Goal: Use online tool/utility: Utilize a website feature to perform a specific function

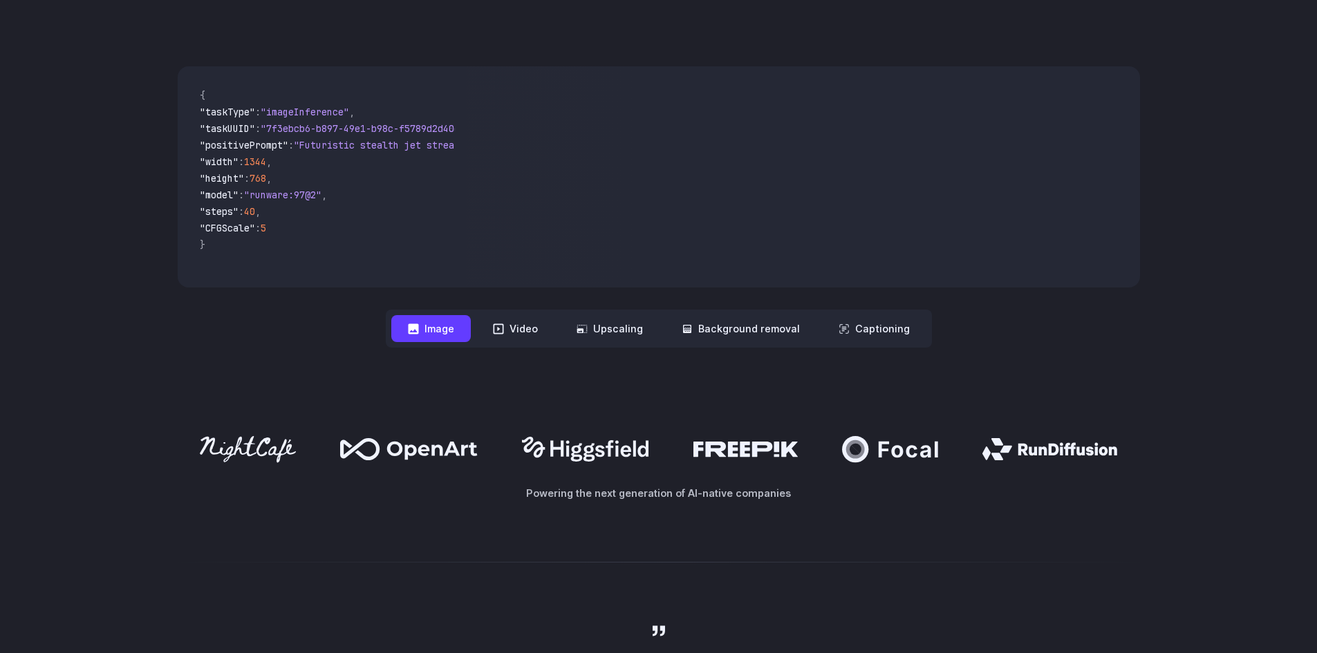
drag, startPoint x: 540, startPoint y: 336, endPoint x: 539, endPoint y: 400, distance: 64.3
click at [515, 402] on div "Powering the next generation of AI-native companies" at bounding box center [658, 468] width 1317 height 153
click at [532, 325] on button "Video" at bounding box center [515, 328] width 78 height 27
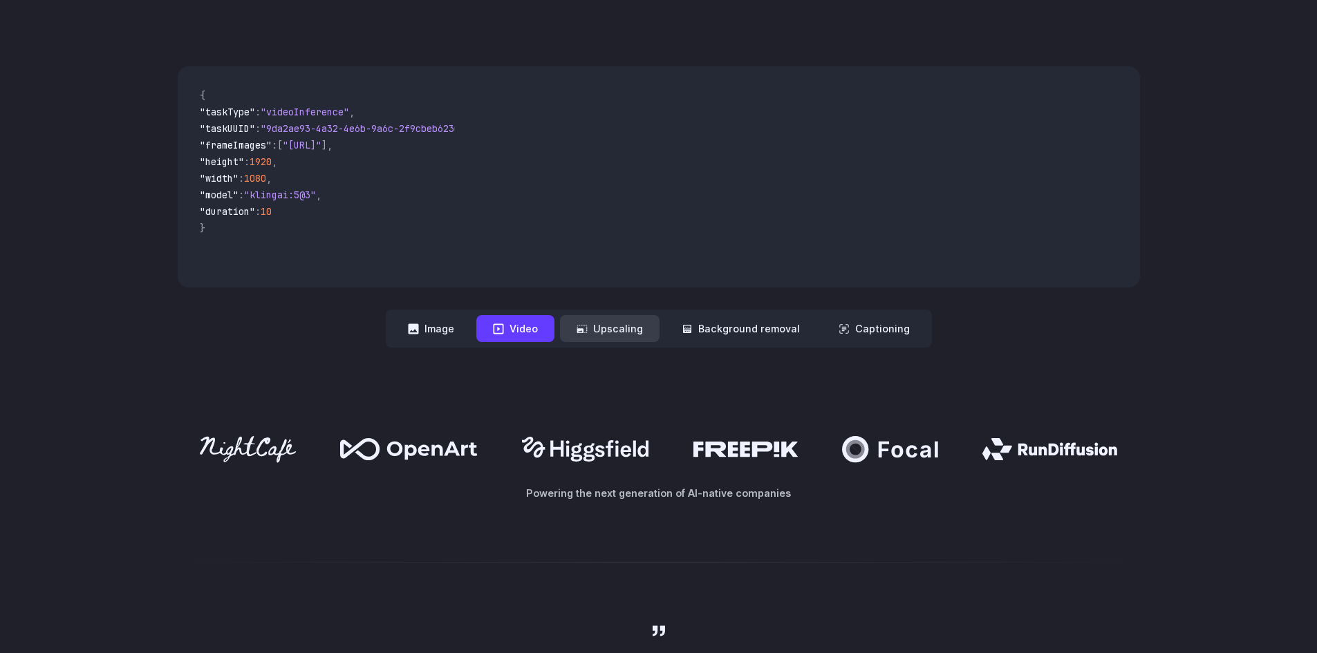
click at [614, 332] on button "Upscaling" at bounding box center [610, 328] width 100 height 27
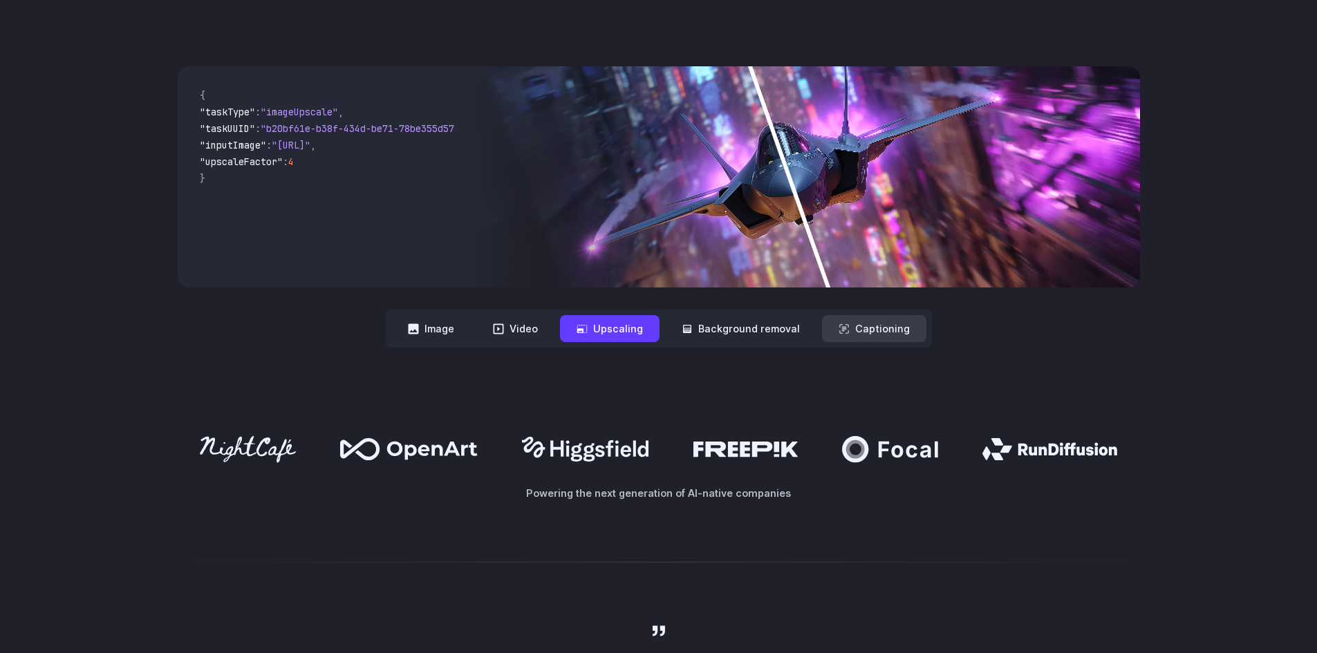
click at [828, 336] on button "Captioning" at bounding box center [874, 328] width 104 height 27
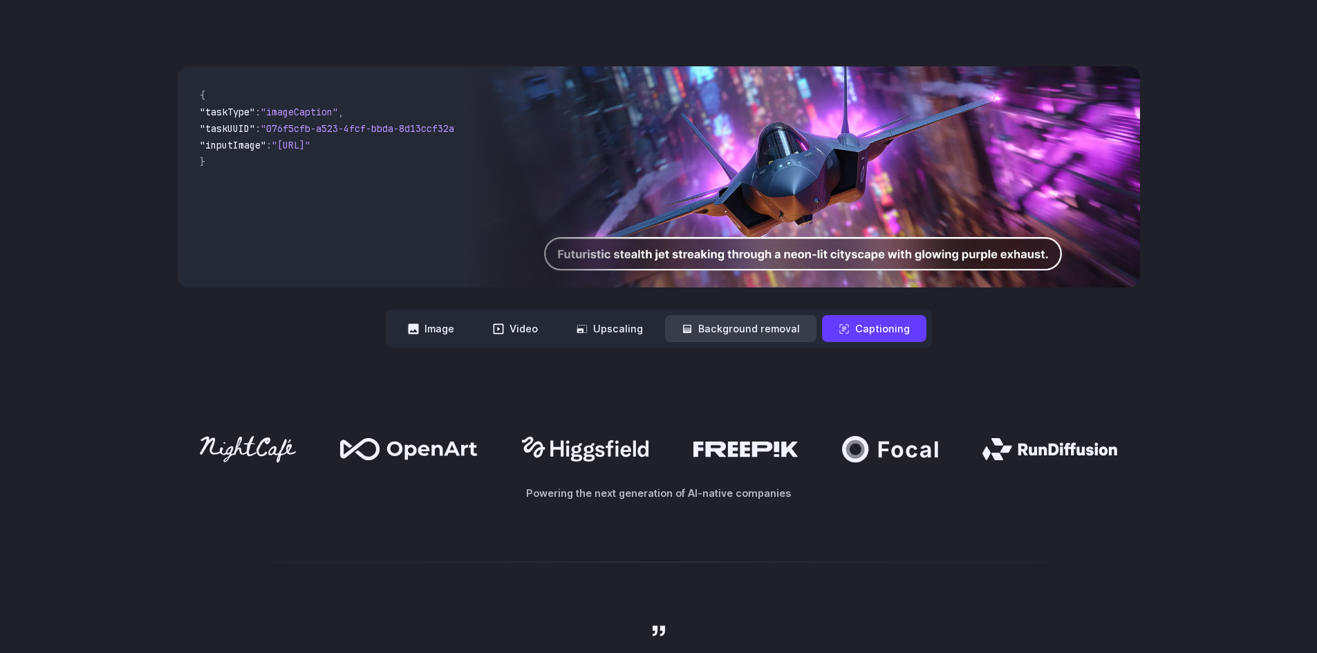
click at [736, 336] on button "Background removal" at bounding box center [740, 328] width 151 height 27
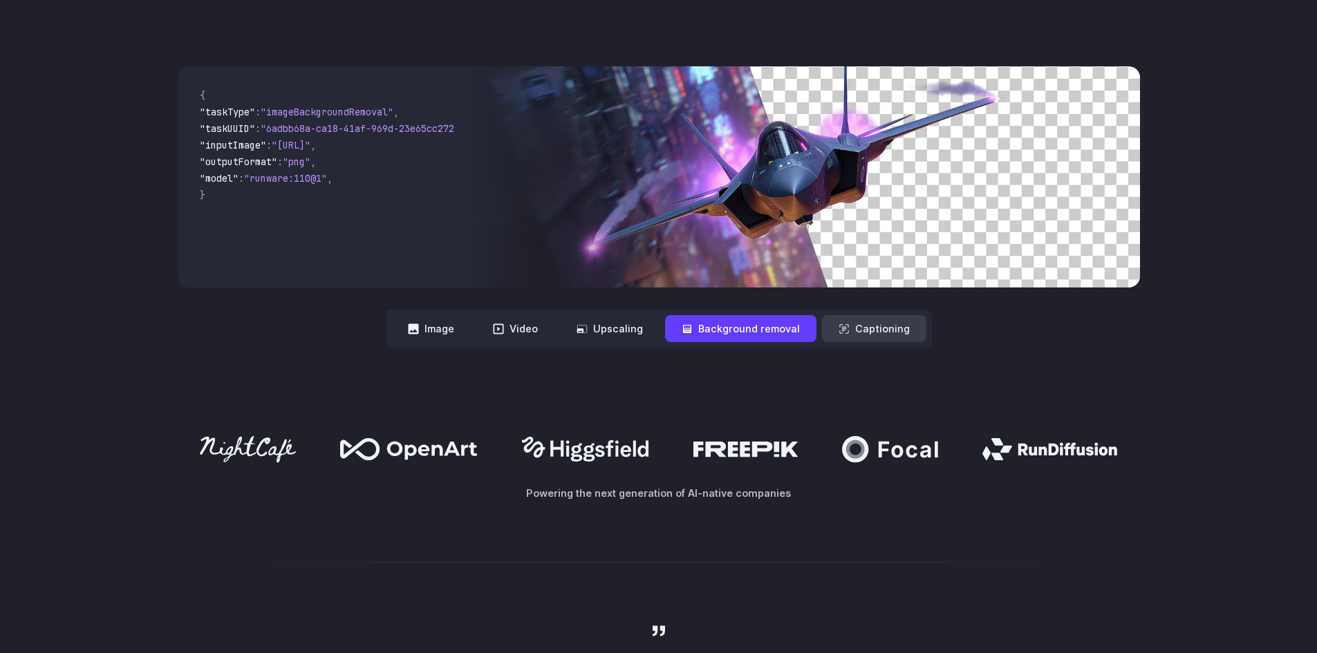
click at [852, 328] on button "Captioning" at bounding box center [874, 328] width 104 height 27
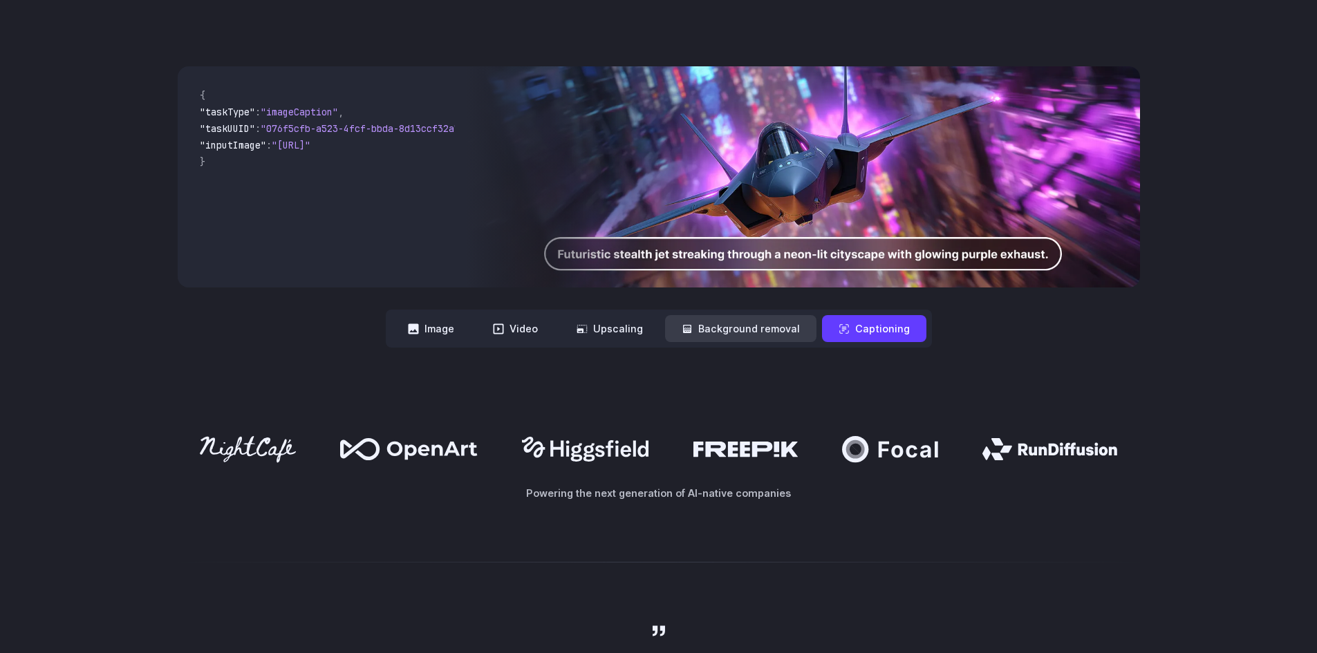
click at [750, 327] on button "Background removal" at bounding box center [740, 328] width 151 height 27
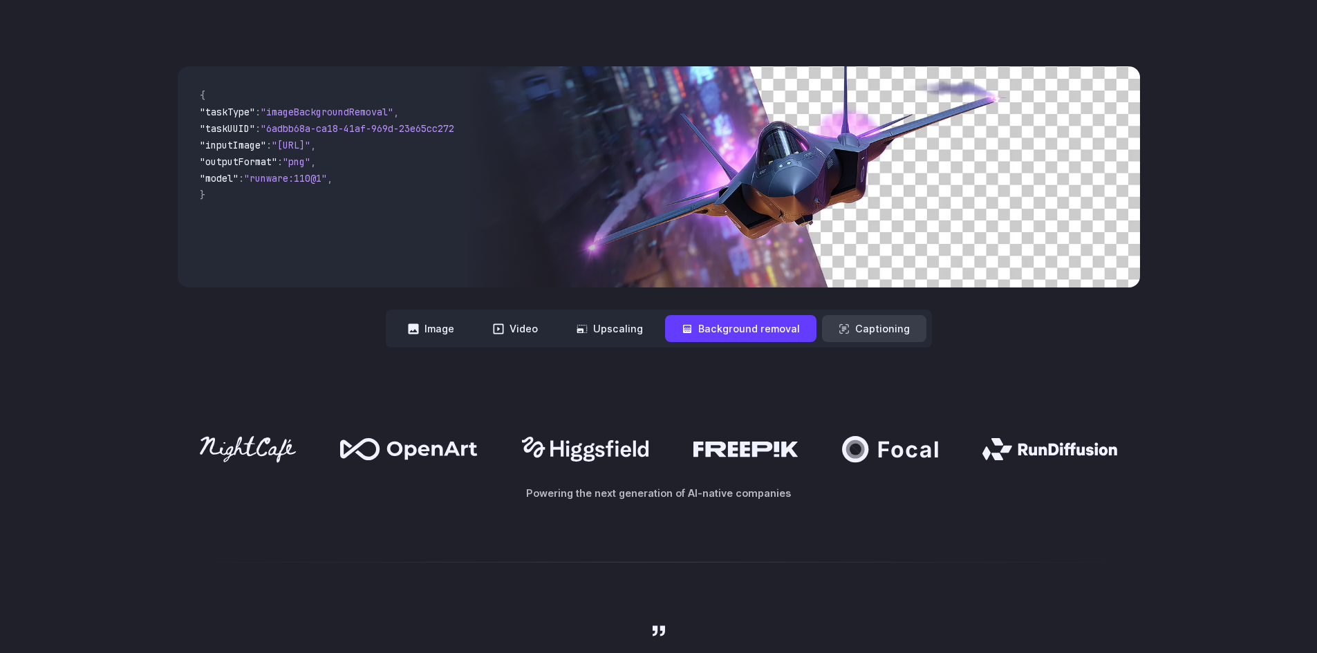
click at [894, 323] on button "Captioning" at bounding box center [874, 328] width 104 height 27
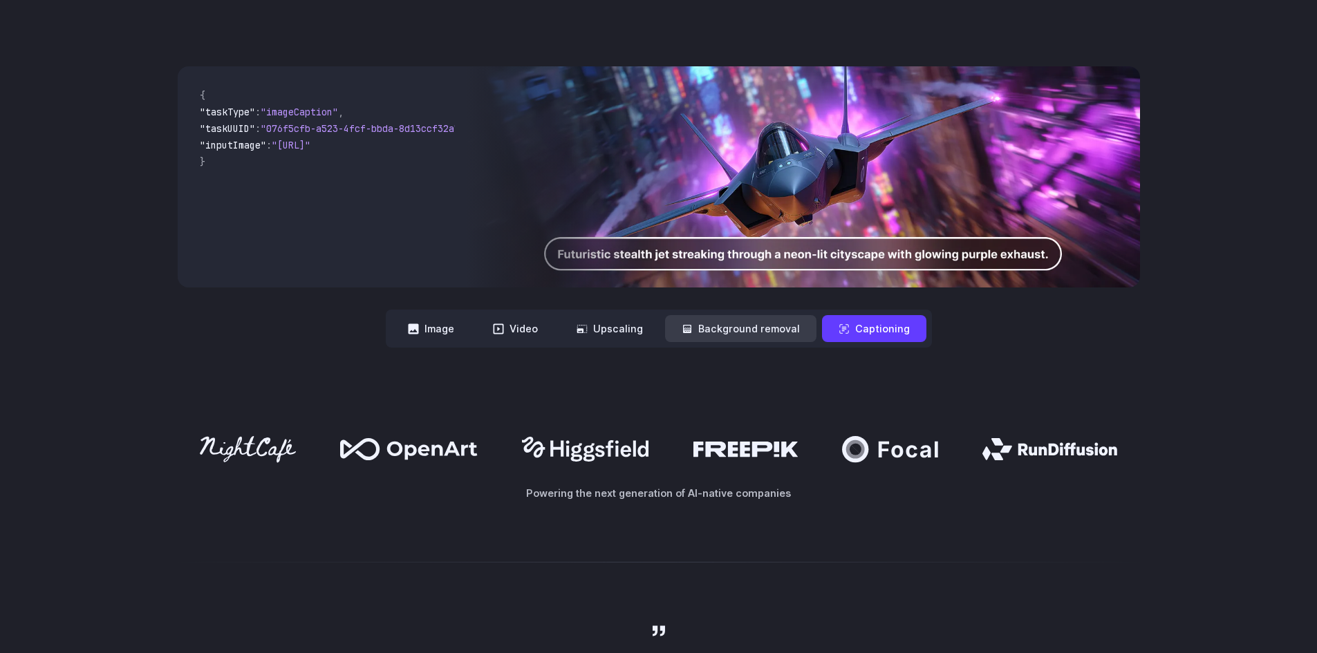
click at [714, 330] on button "Background removal" at bounding box center [740, 328] width 151 height 27
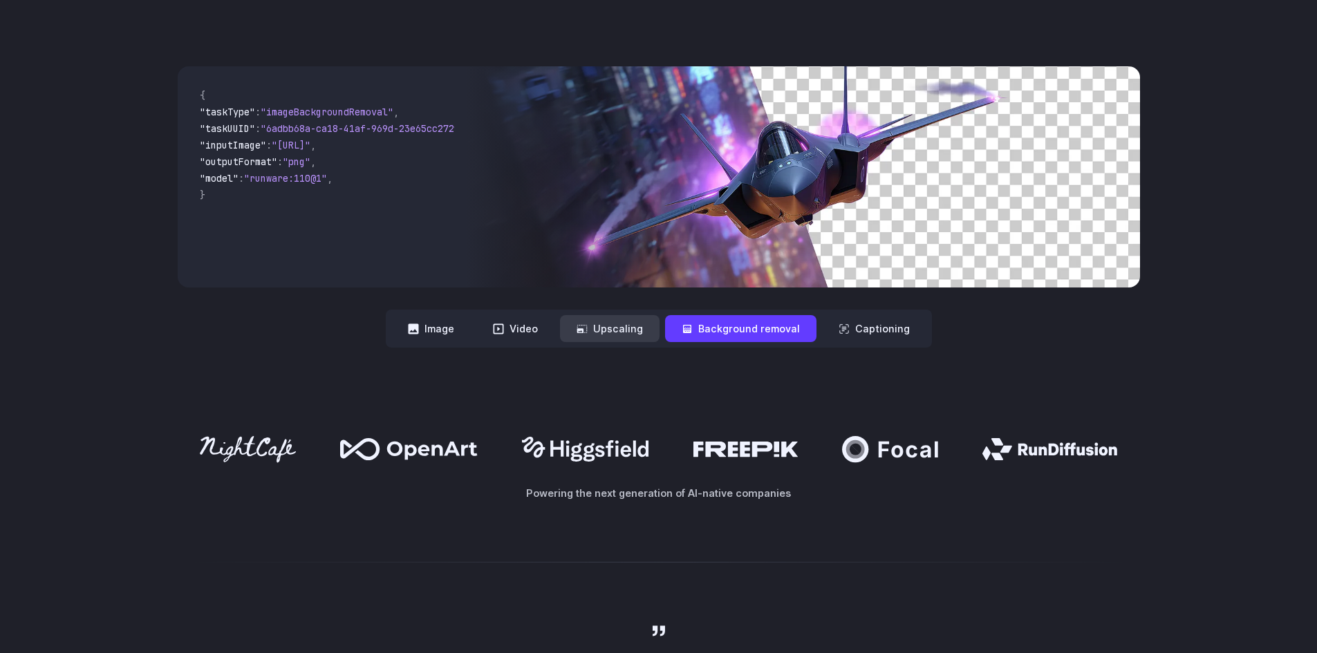
click at [655, 336] on button "Upscaling" at bounding box center [610, 328] width 100 height 27
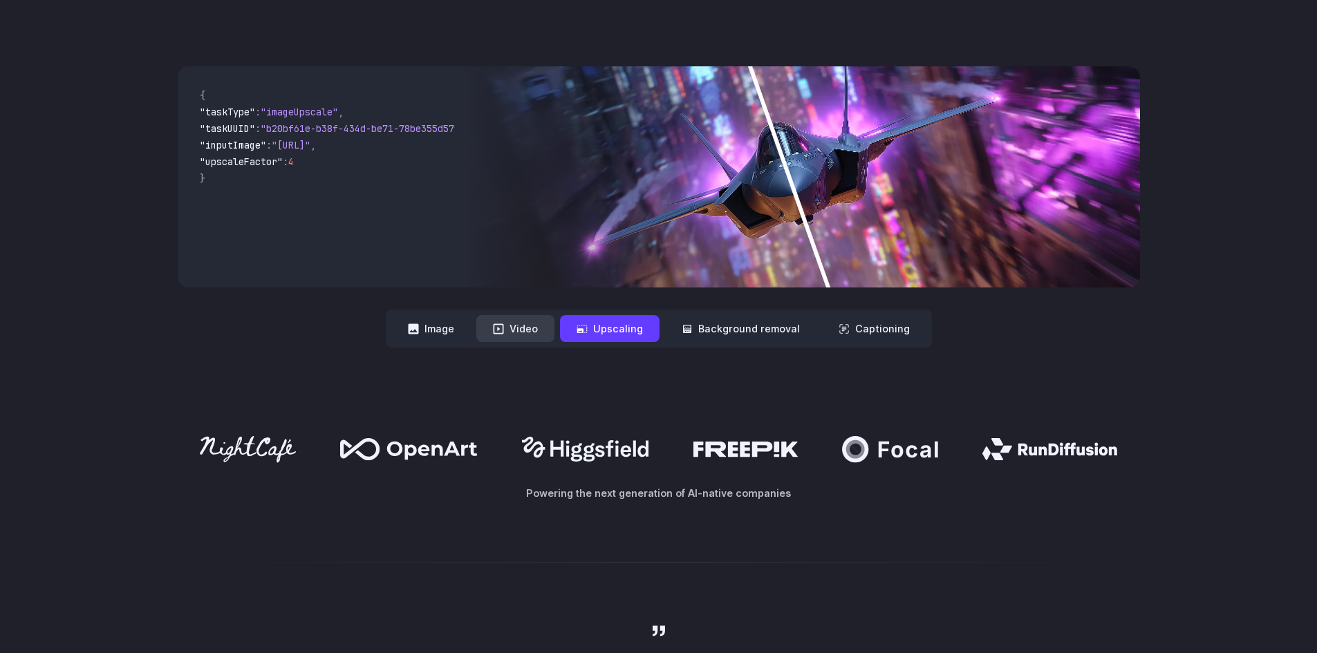
click at [536, 327] on button "Video" at bounding box center [515, 328] width 78 height 27
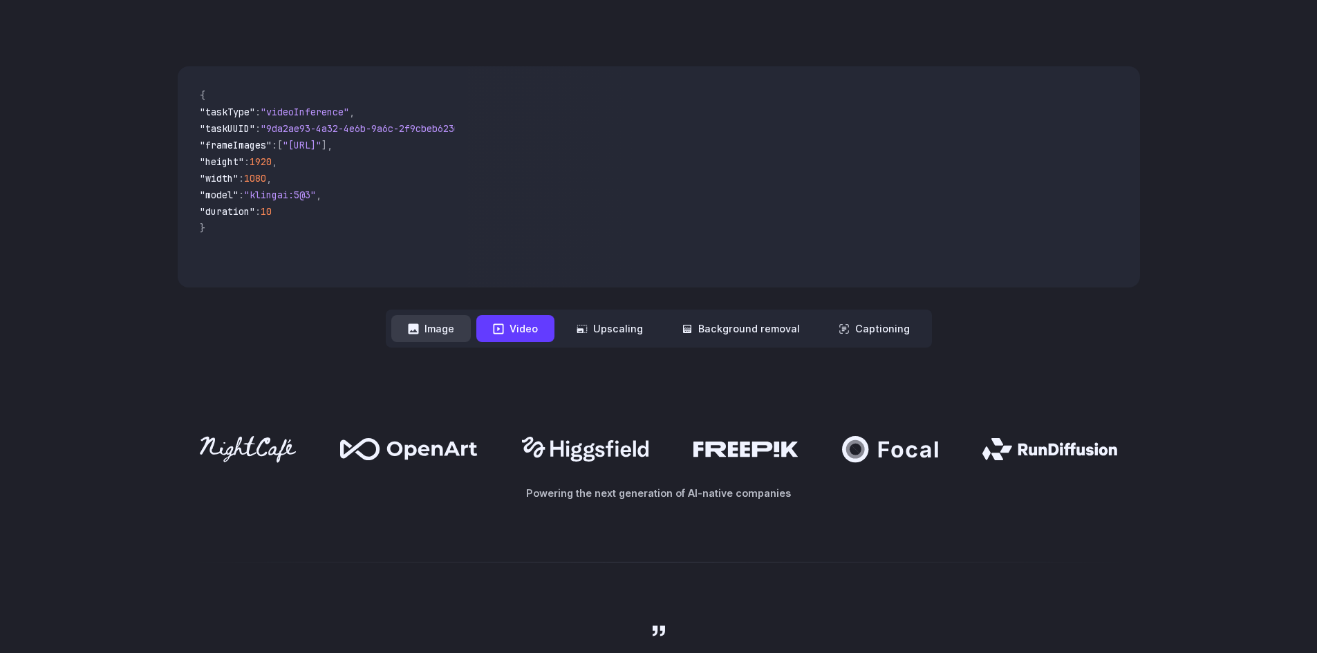
click at [439, 327] on button "Image" at bounding box center [431, 328] width 80 height 27
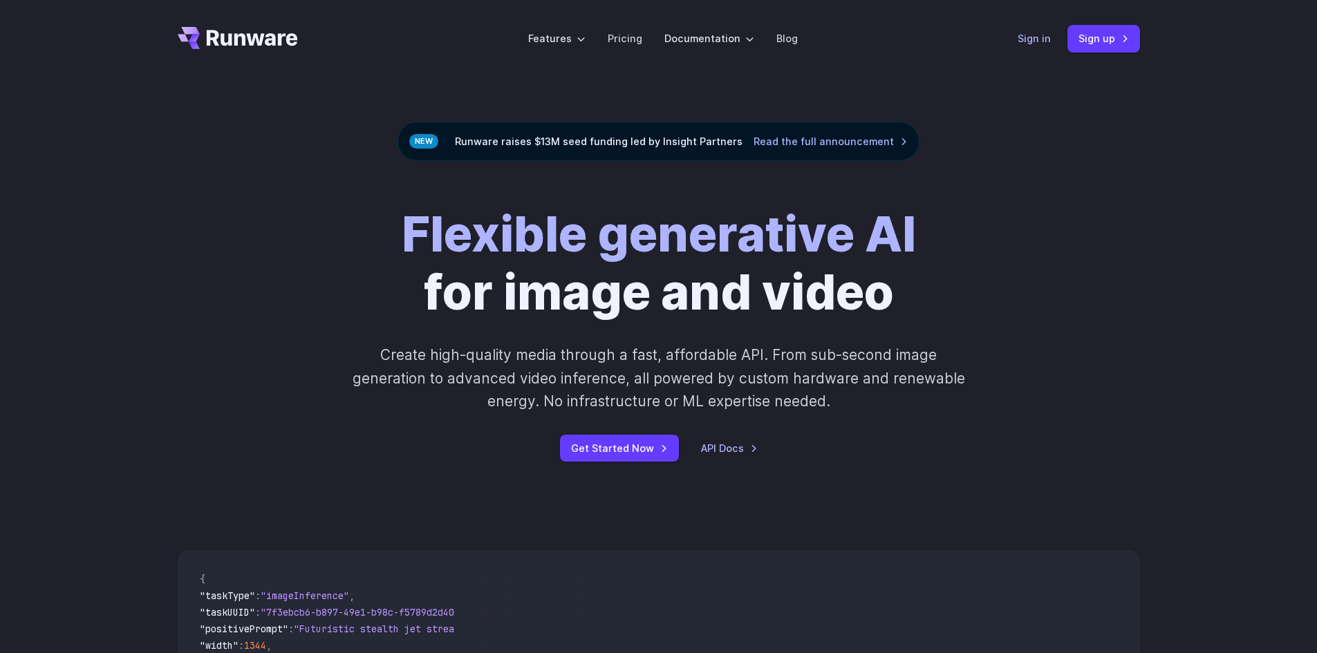
click at [1035, 37] on link "Sign in" at bounding box center [1034, 38] width 33 height 16
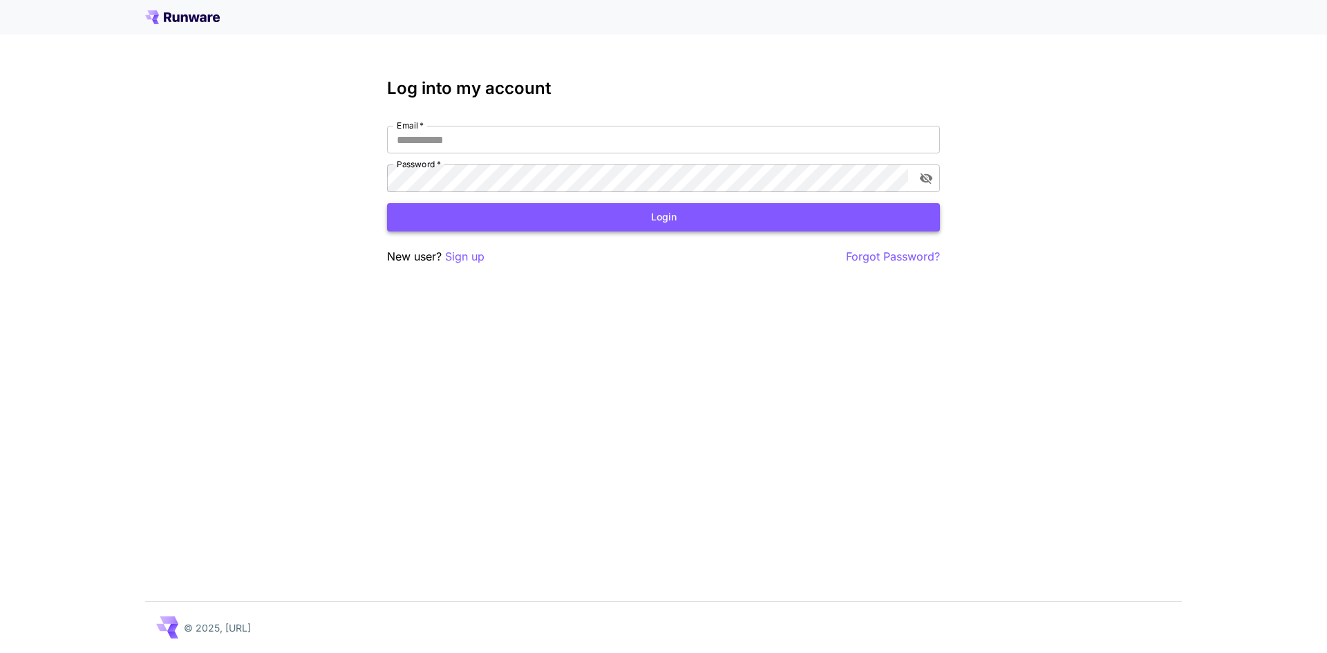
type input "**********"
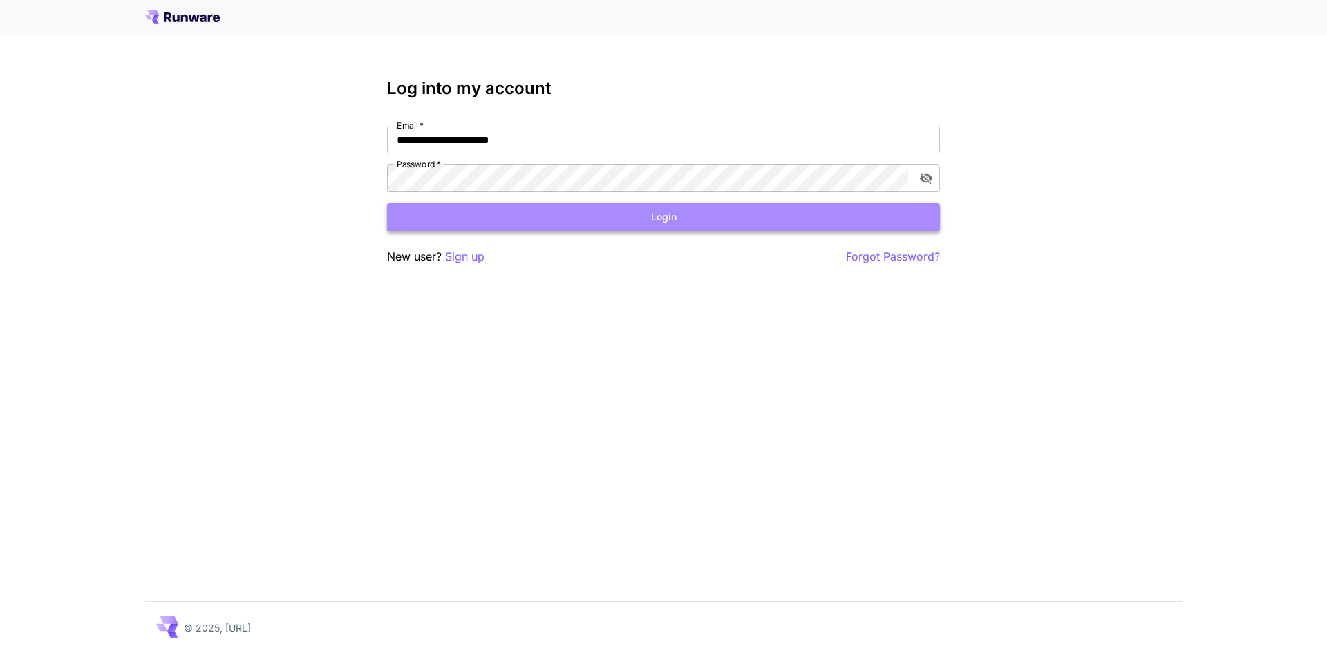
click at [621, 212] on button "Login" at bounding box center [663, 217] width 553 height 28
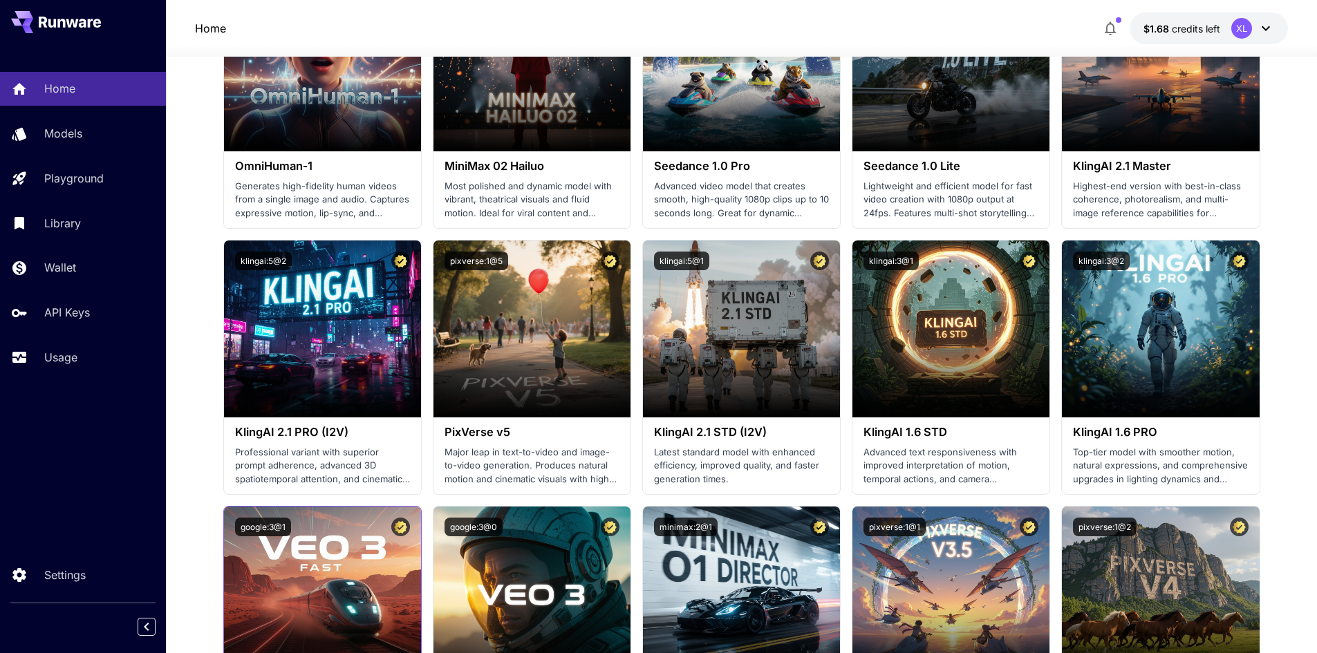
scroll to position [691, 0]
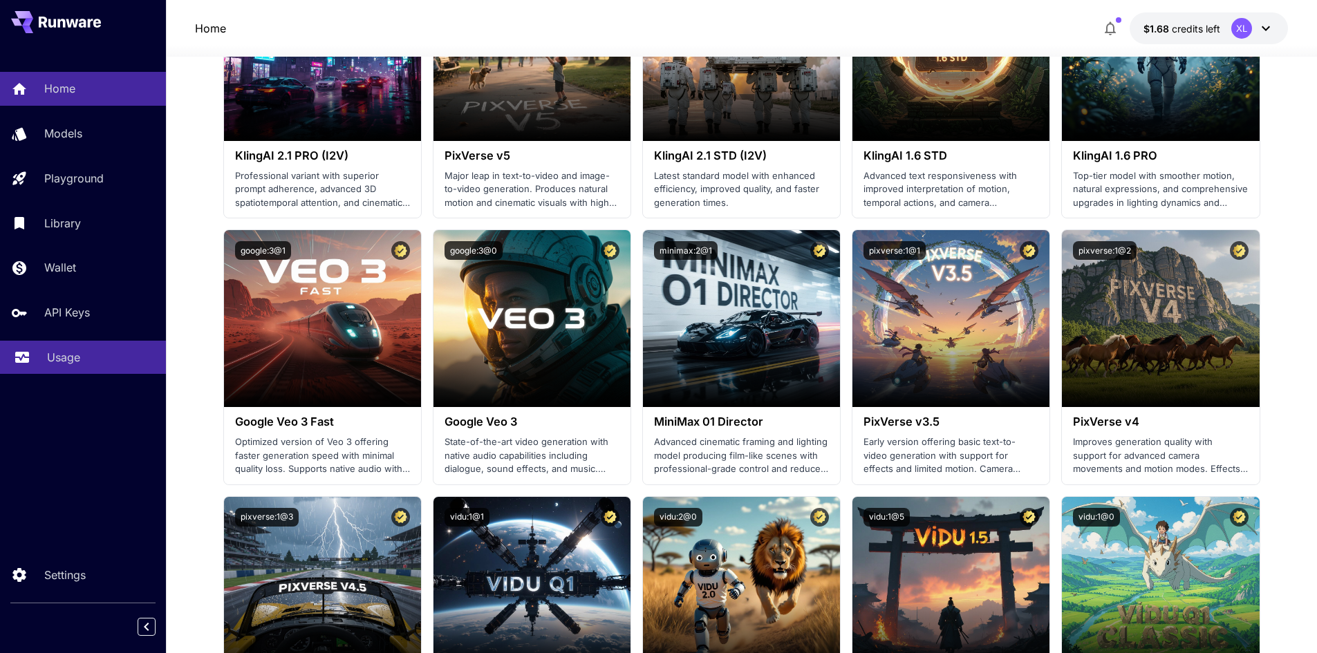
click at [62, 351] on p "Usage" at bounding box center [63, 357] width 33 height 17
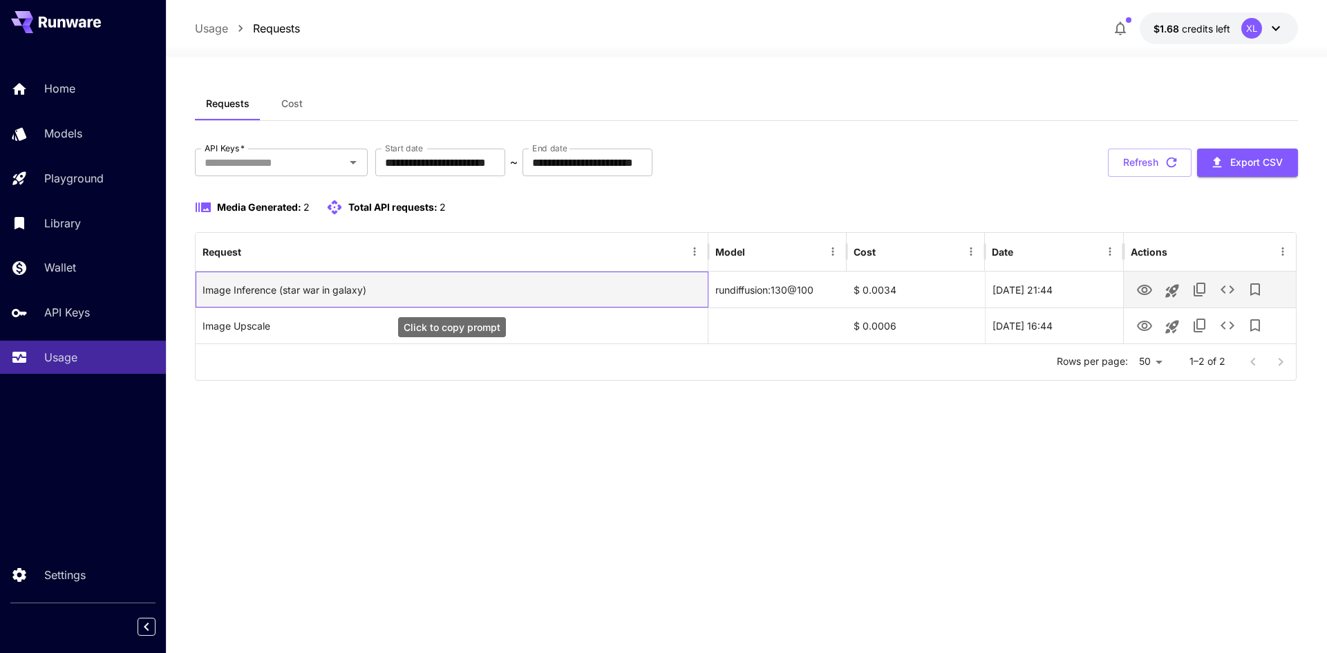
click at [664, 292] on div "Image Inference (star war in galaxy)" at bounding box center [452, 289] width 498 height 35
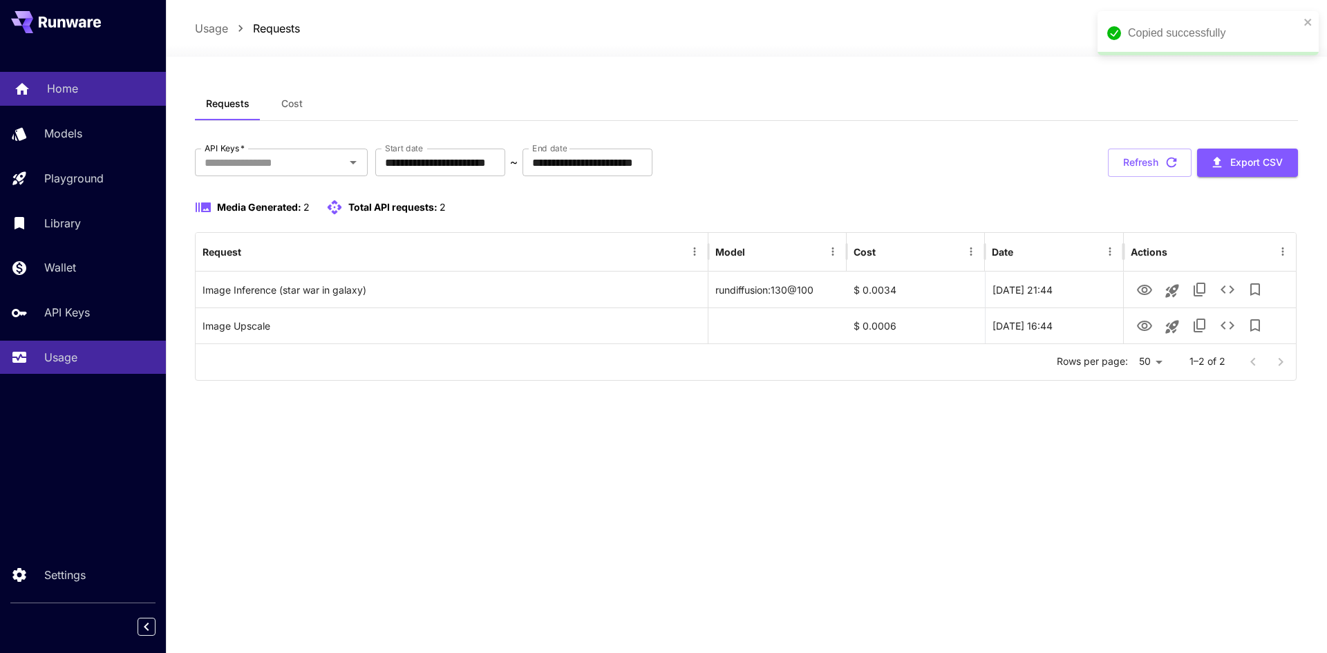
click at [48, 87] on p "Home" at bounding box center [62, 88] width 31 height 17
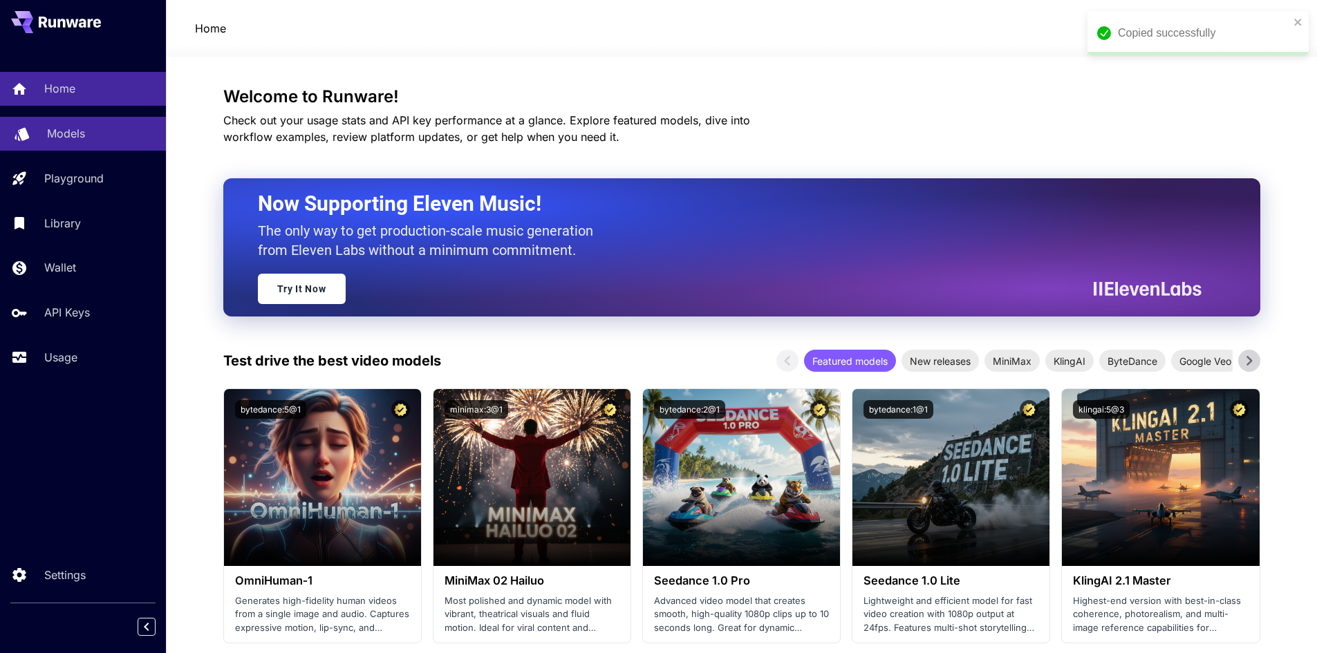
click at [103, 136] on div "Models" at bounding box center [101, 133] width 108 height 17
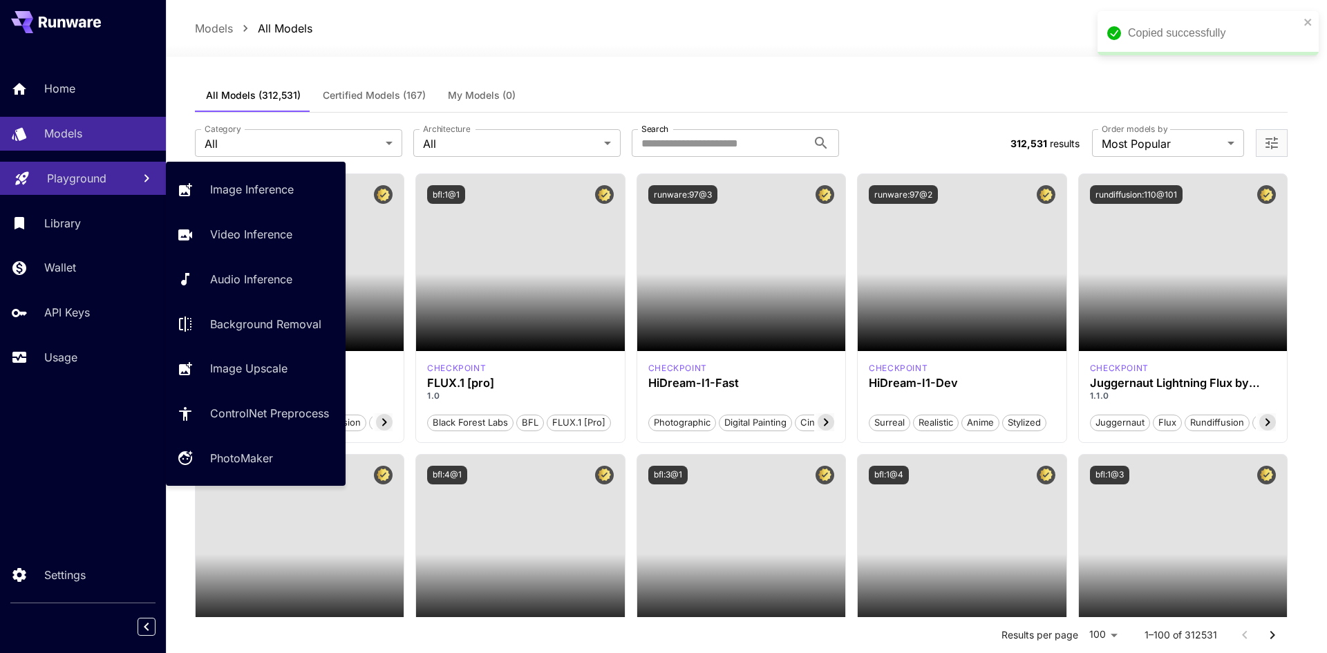
click at [84, 174] on p "Playground" at bounding box center [76, 178] width 59 height 17
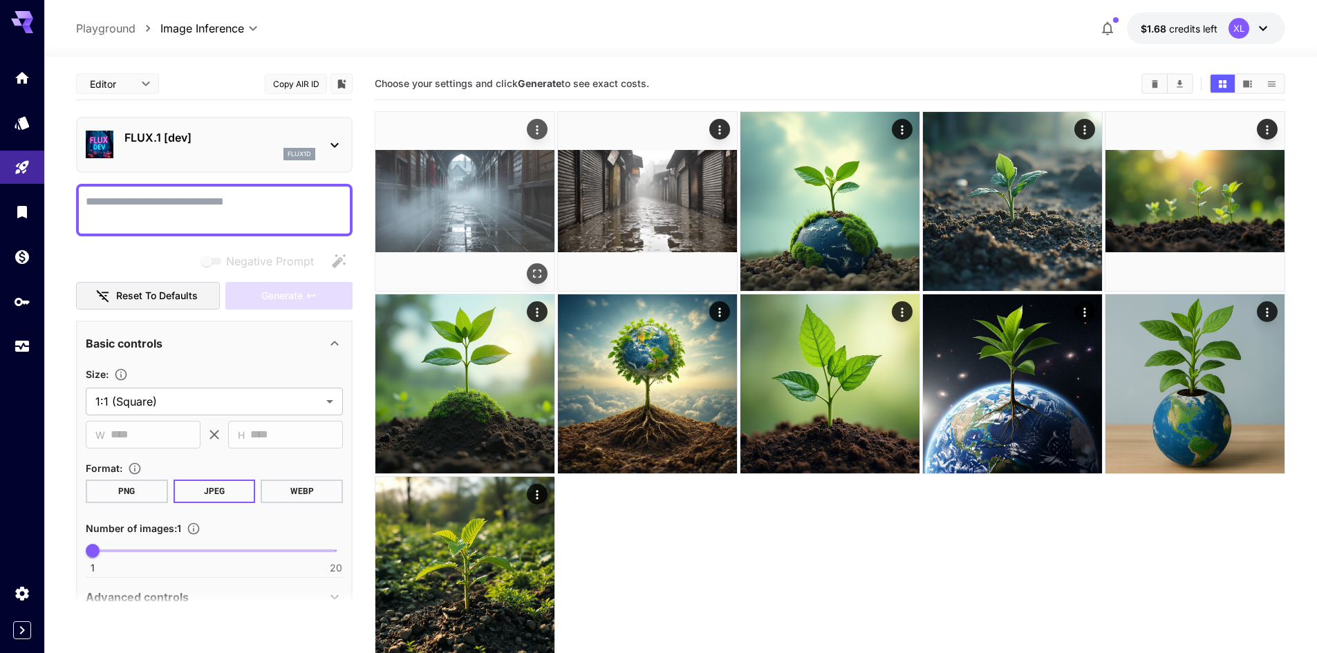
click at [514, 209] on img at bounding box center [464, 201] width 179 height 179
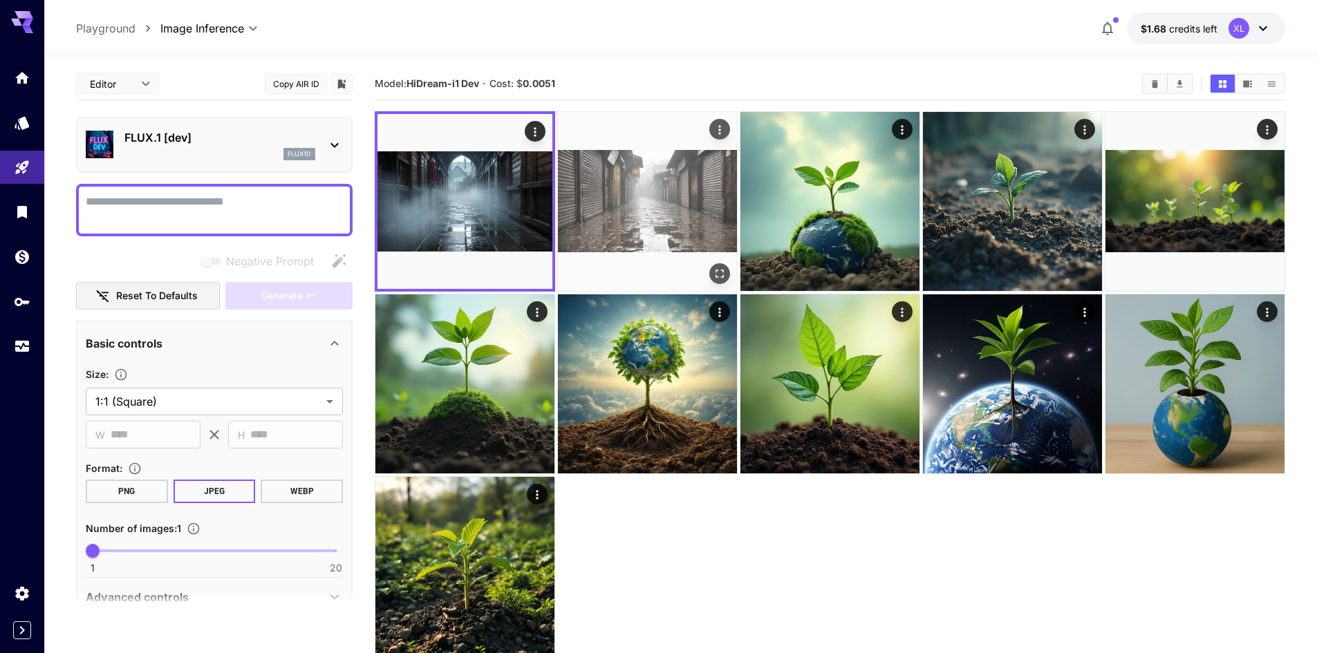
click at [628, 198] on img at bounding box center [647, 201] width 179 height 179
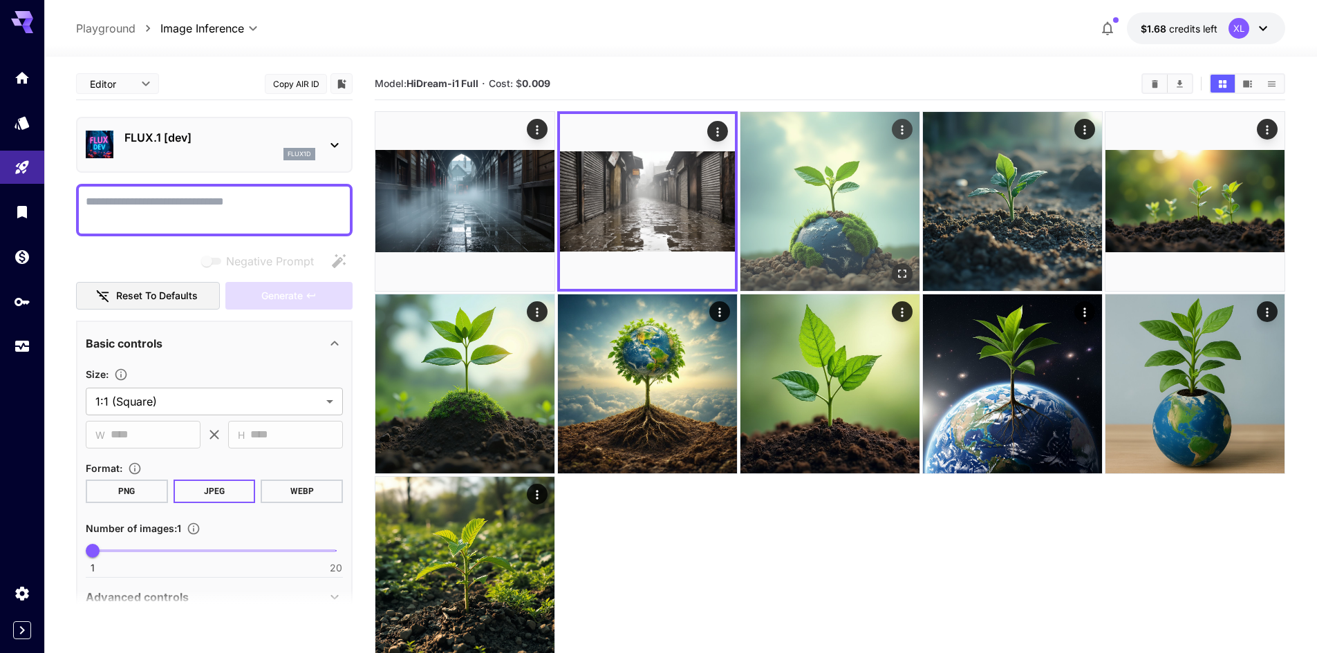
click at [783, 168] on img at bounding box center [829, 201] width 179 height 179
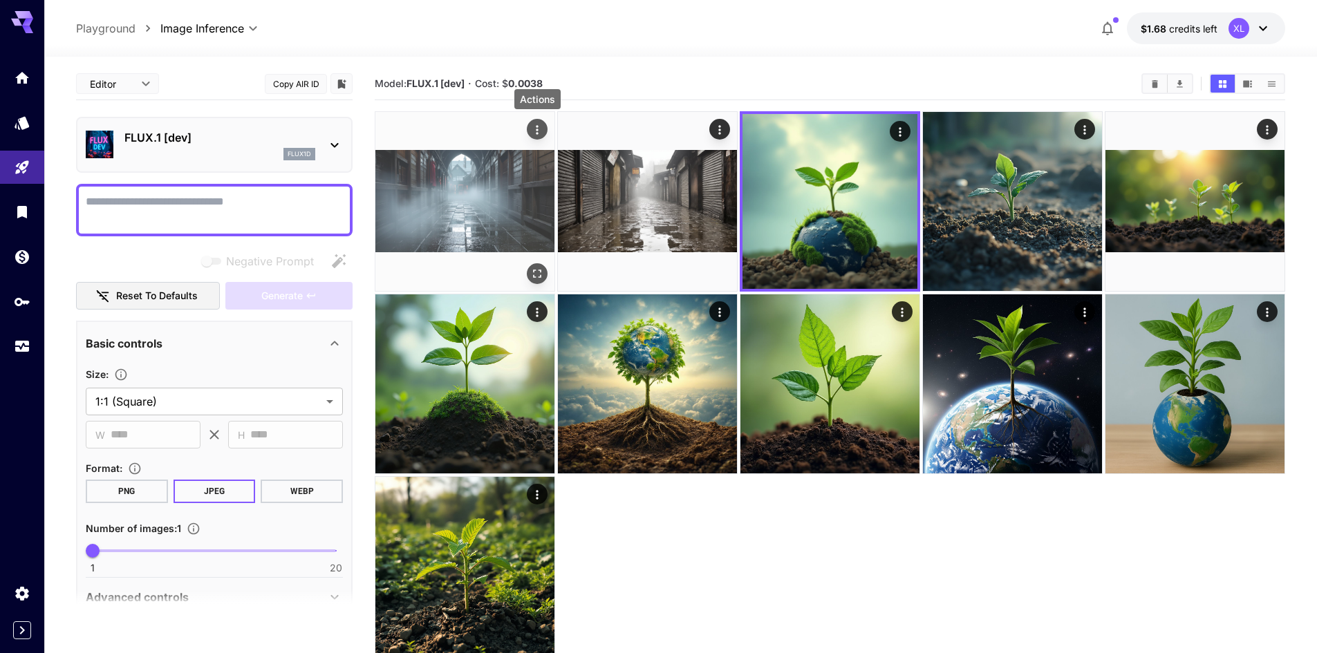
click at [539, 127] on icon "Actions" at bounding box center [537, 130] width 14 height 14
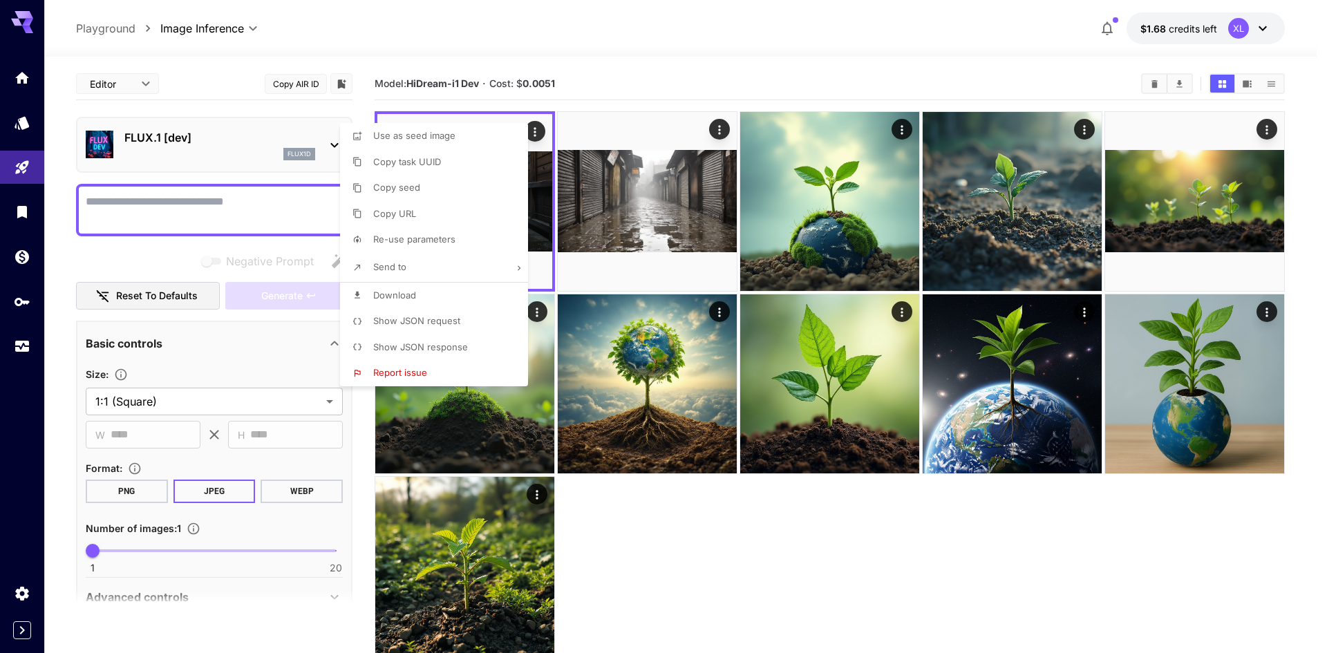
click at [783, 176] on div at bounding box center [663, 326] width 1327 height 653
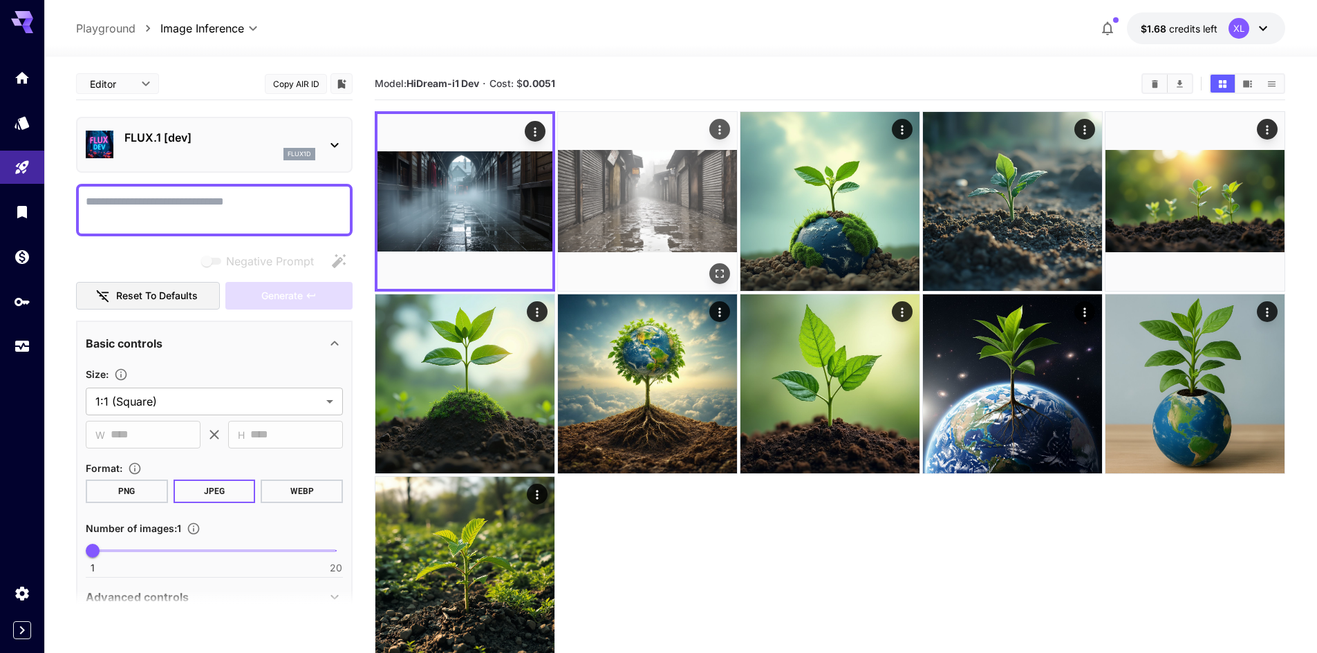
click at [710, 174] on img at bounding box center [647, 201] width 179 height 179
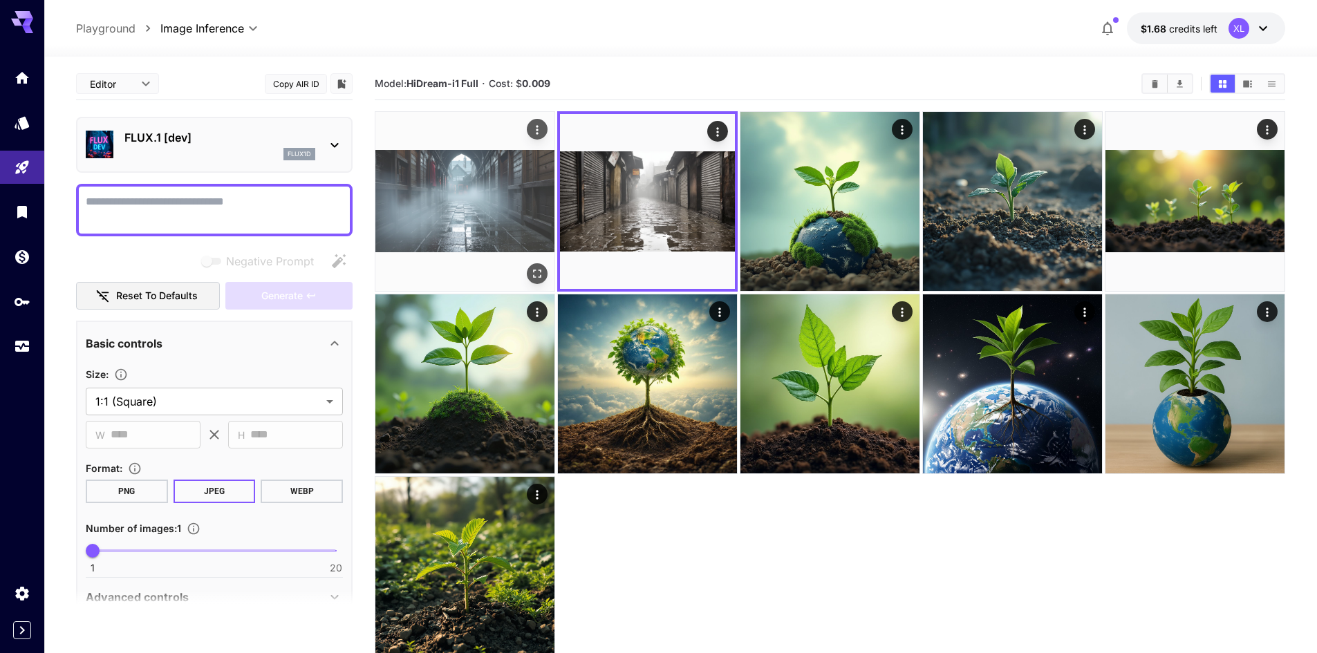
click at [550, 169] on img at bounding box center [464, 201] width 179 height 179
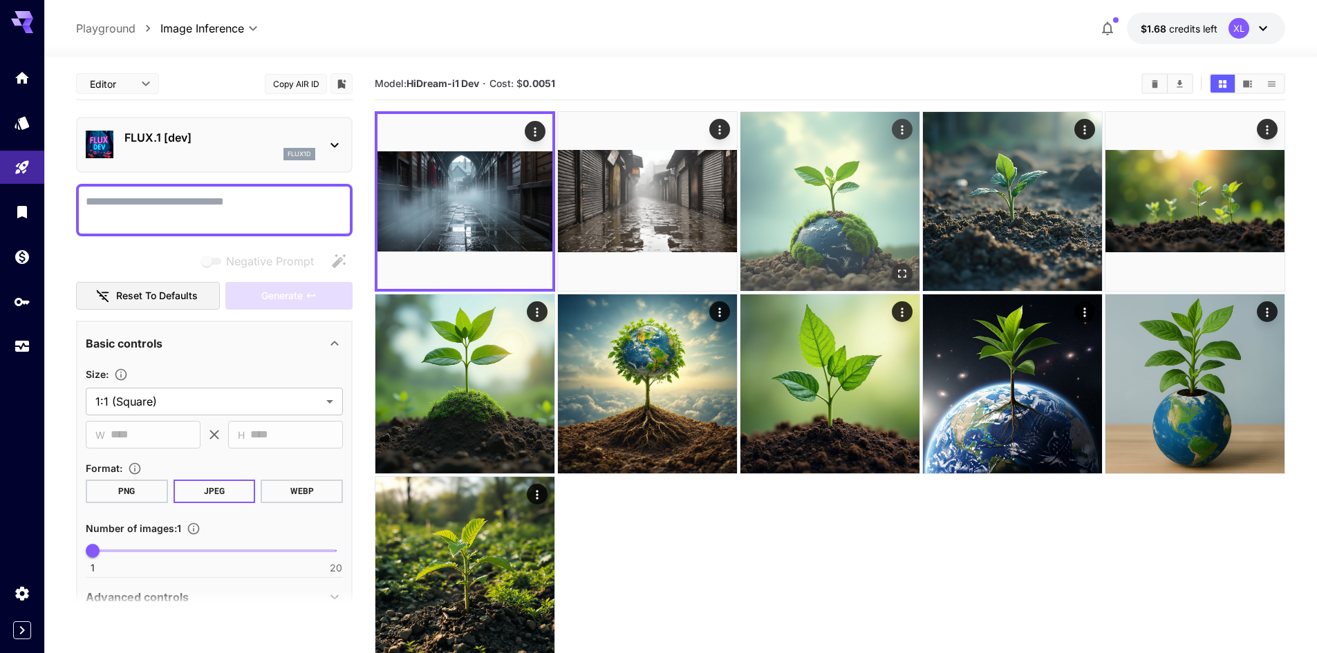
click at [816, 161] on img at bounding box center [829, 201] width 179 height 179
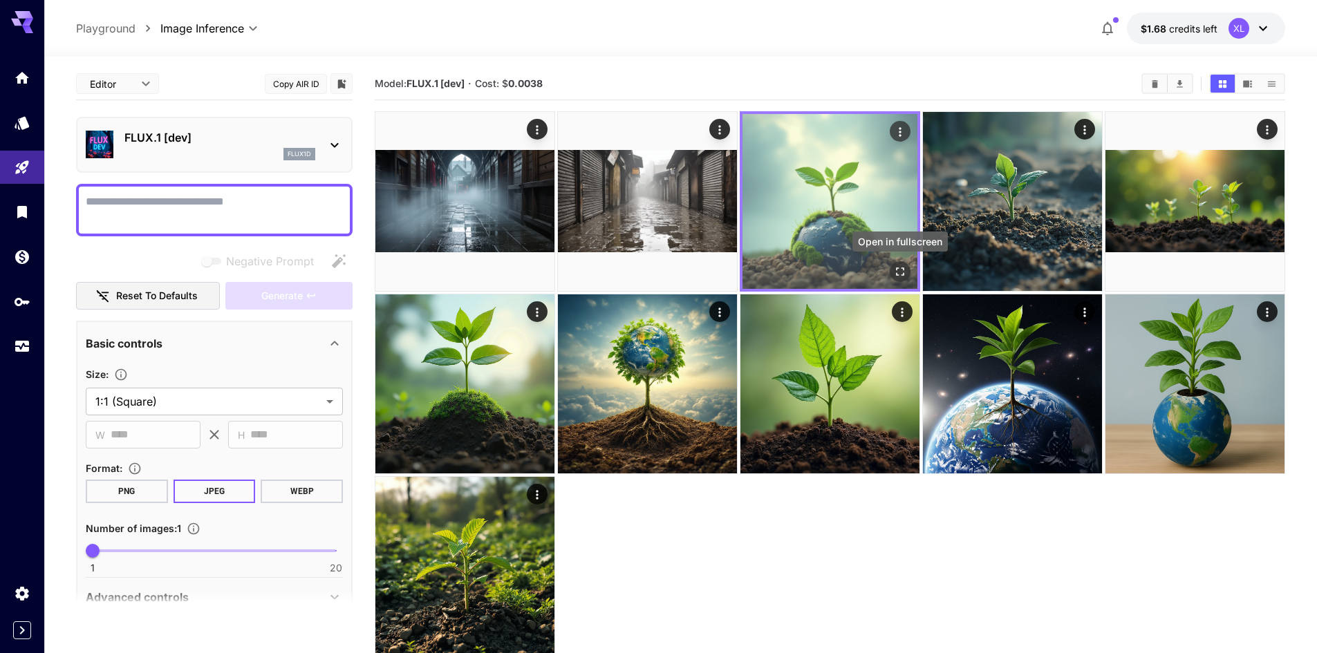
click at [898, 268] on icon "Open in fullscreen" at bounding box center [900, 272] width 8 height 8
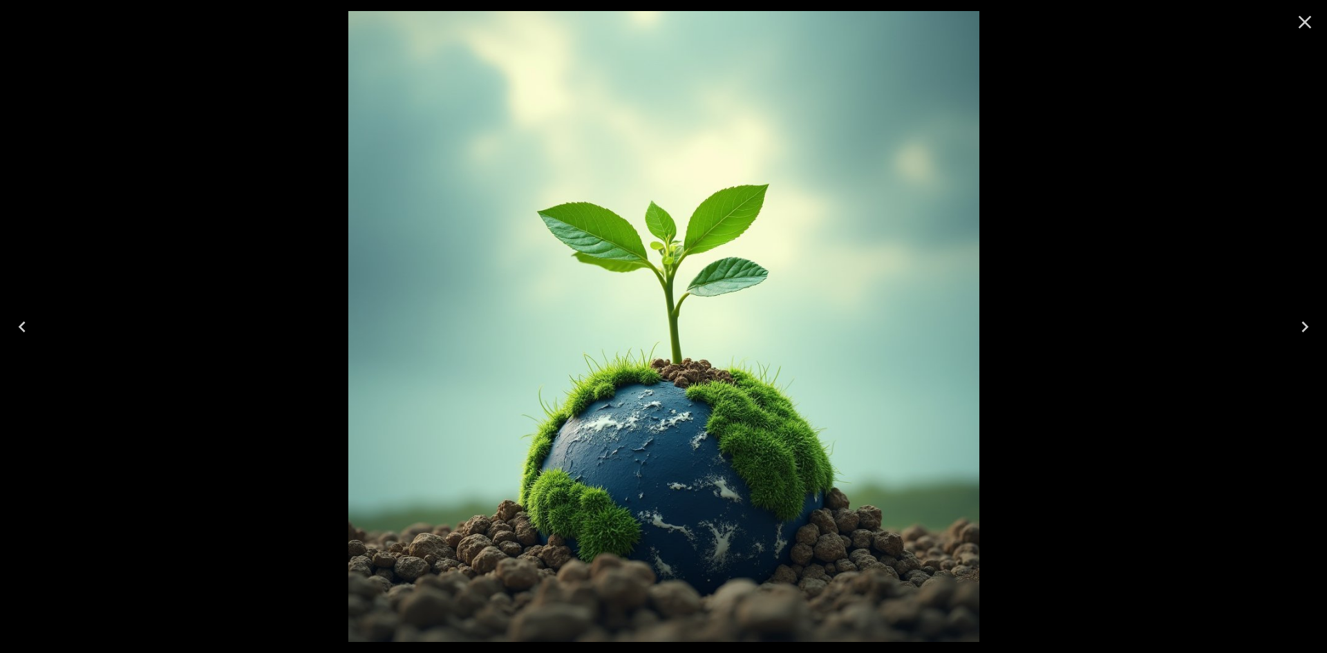
click at [1314, 15] on icon "Close" at bounding box center [1305, 22] width 22 height 22
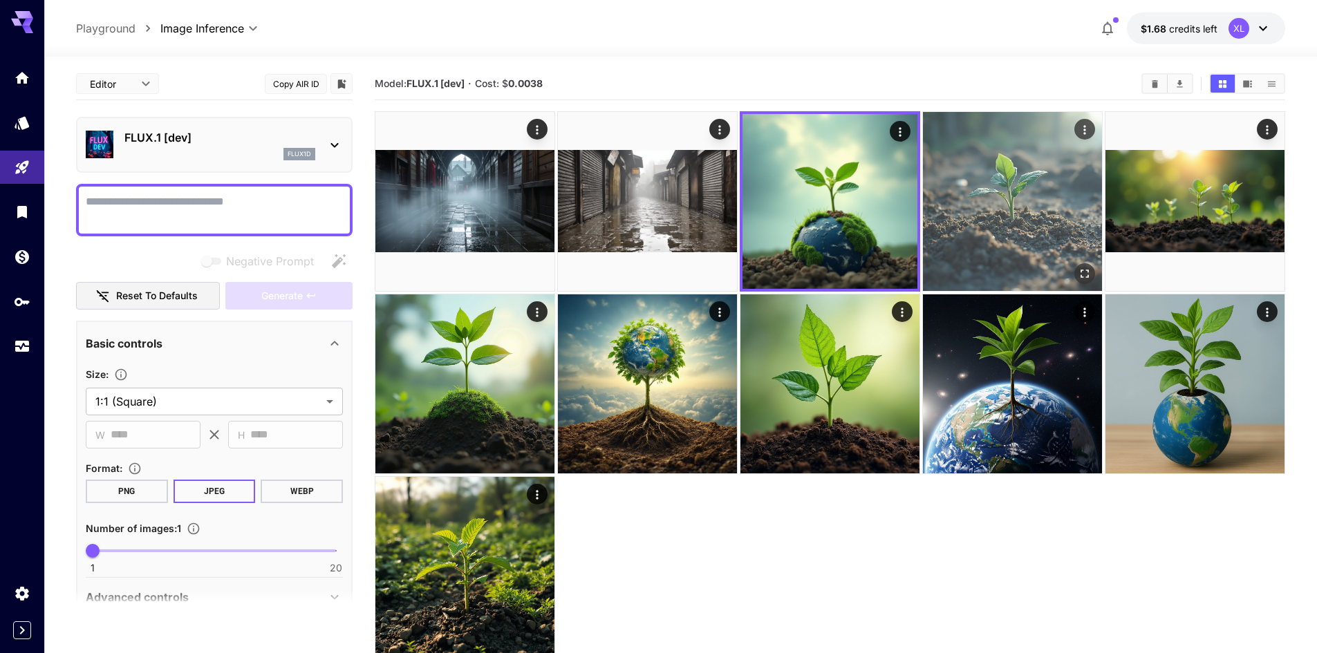
click at [1029, 212] on img at bounding box center [1012, 201] width 179 height 179
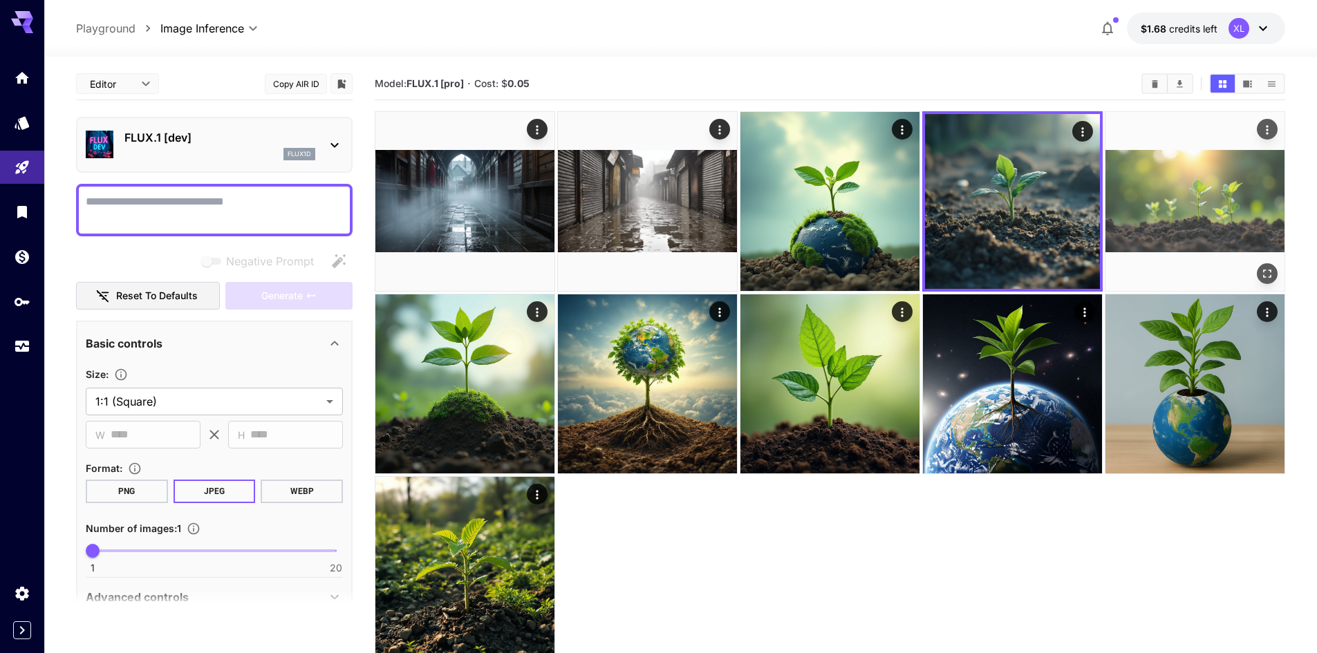
click at [1190, 228] on img at bounding box center [1194, 201] width 179 height 179
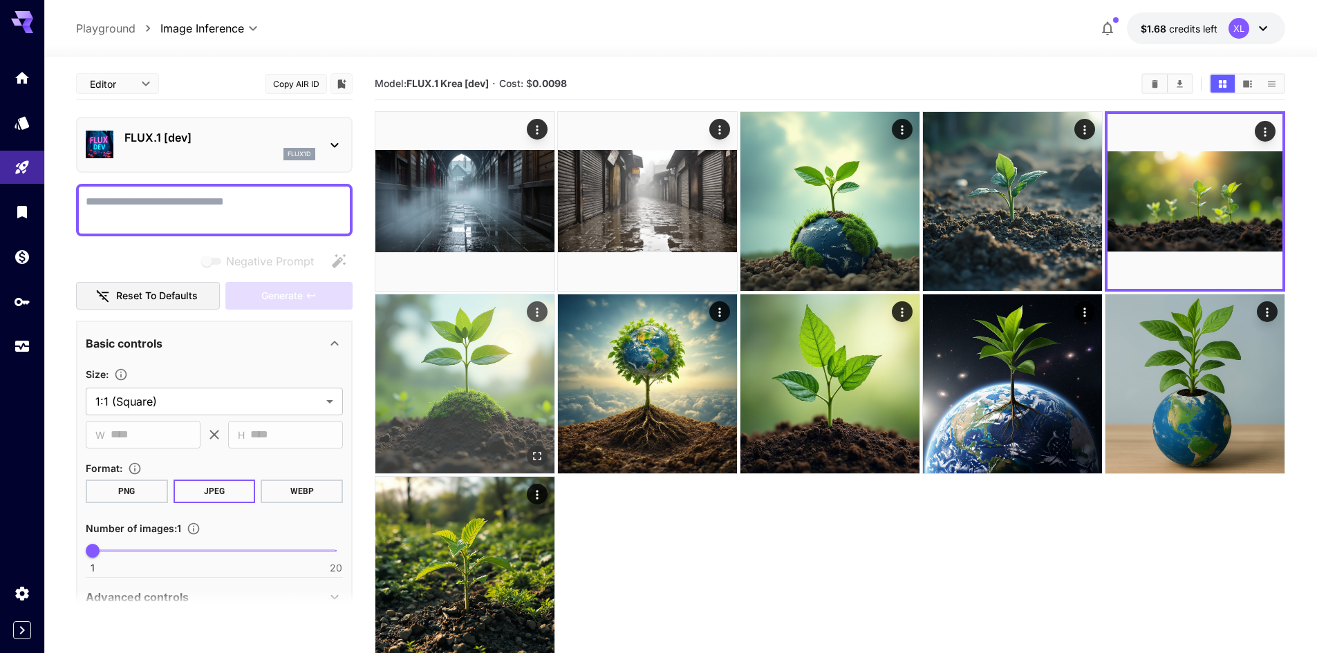
scroll to position [109, 0]
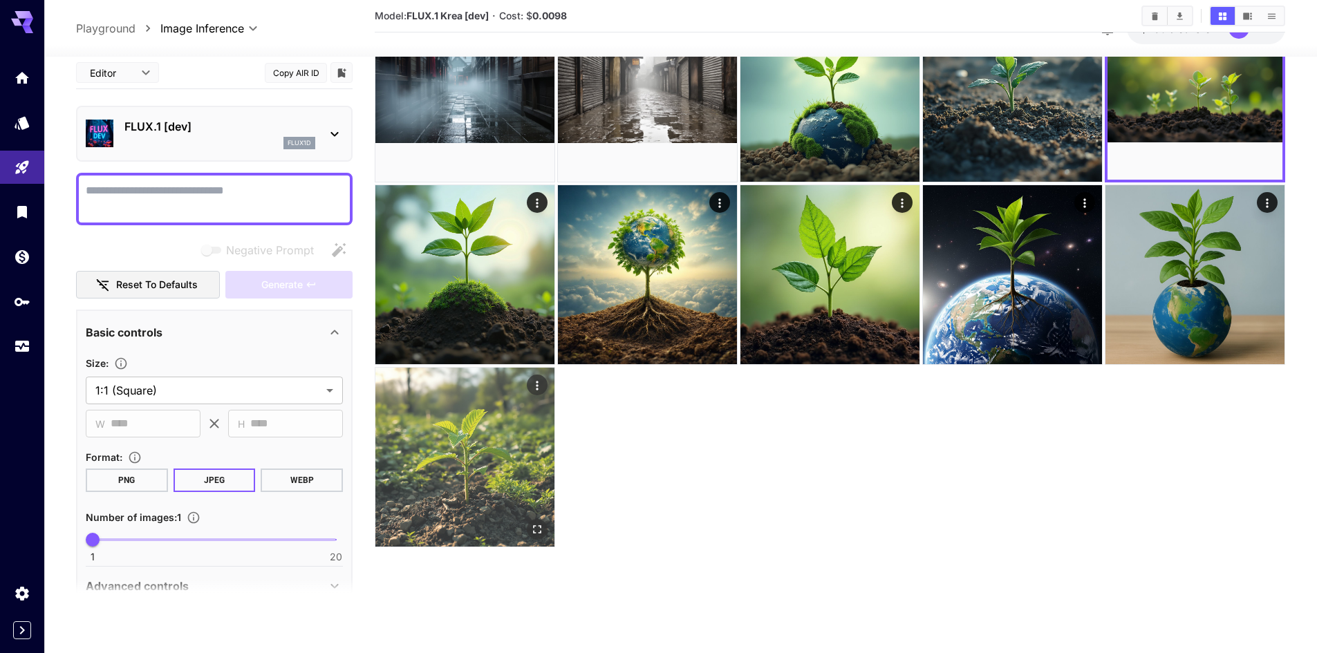
click at [512, 423] on img at bounding box center [464, 457] width 179 height 179
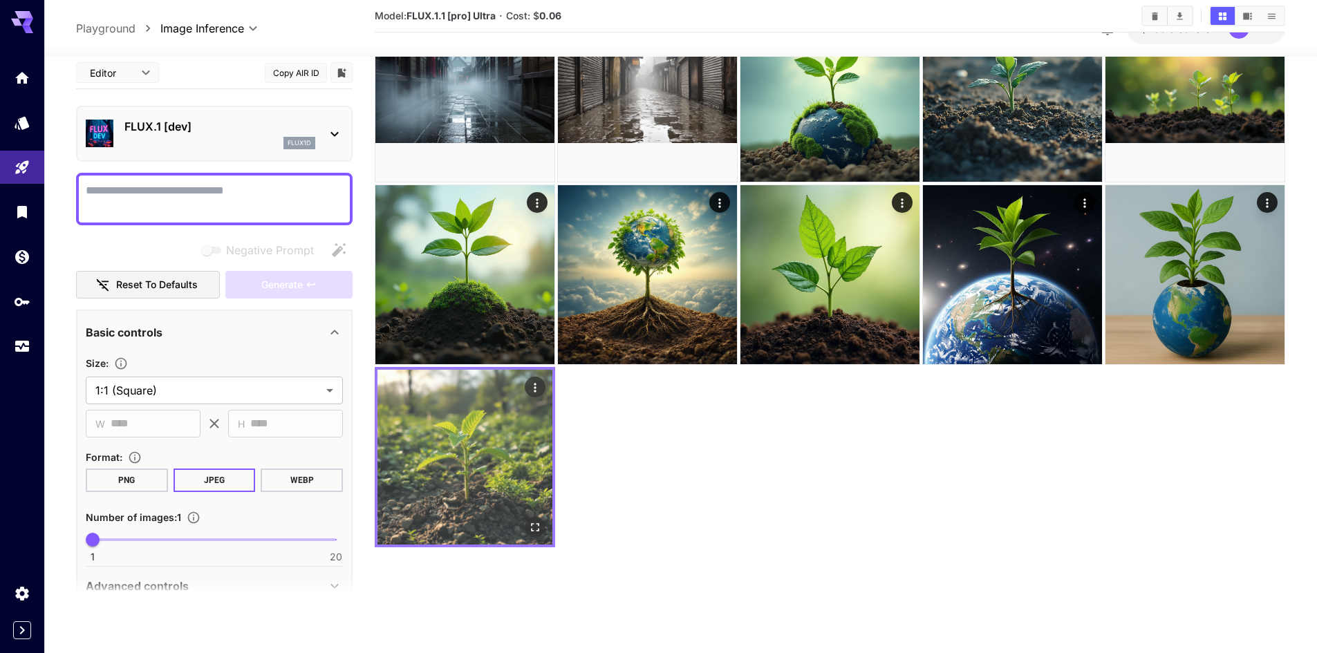
scroll to position [40, 0]
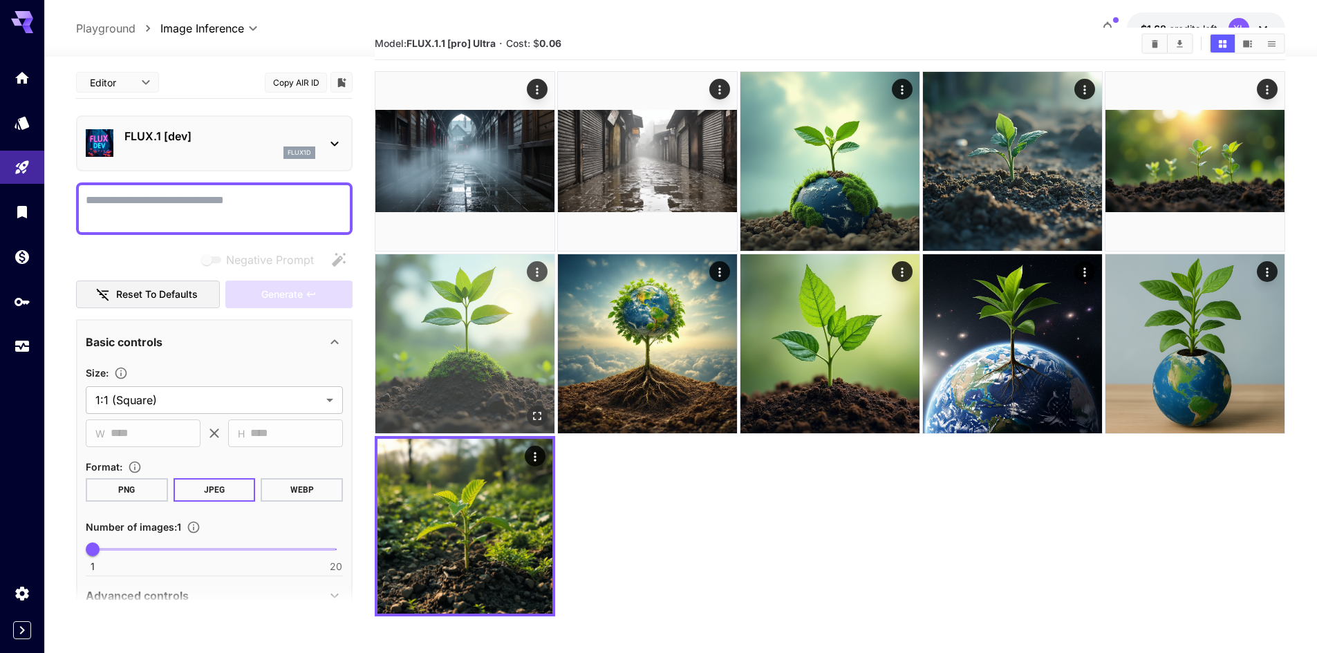
click at [519, 366] on img at bounding box center [464, 343] width 179 height 179
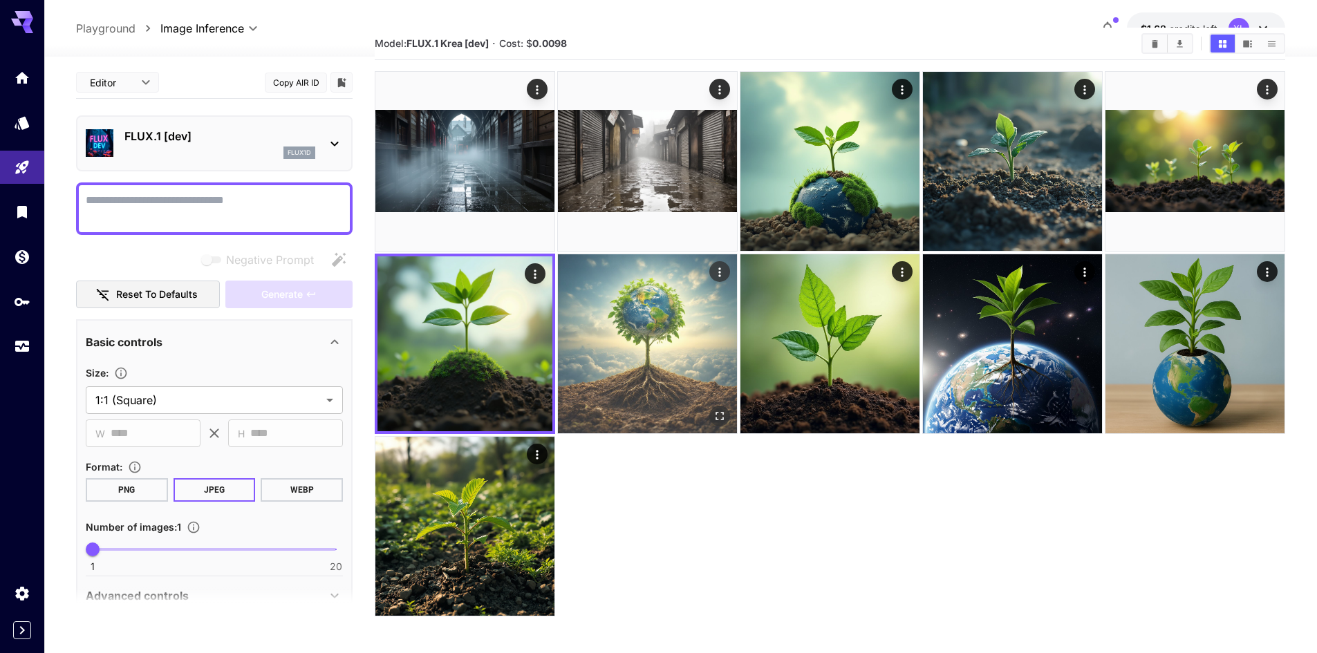
click at [692, 357] on img at bounding box center [647, 343] width 179 height 179
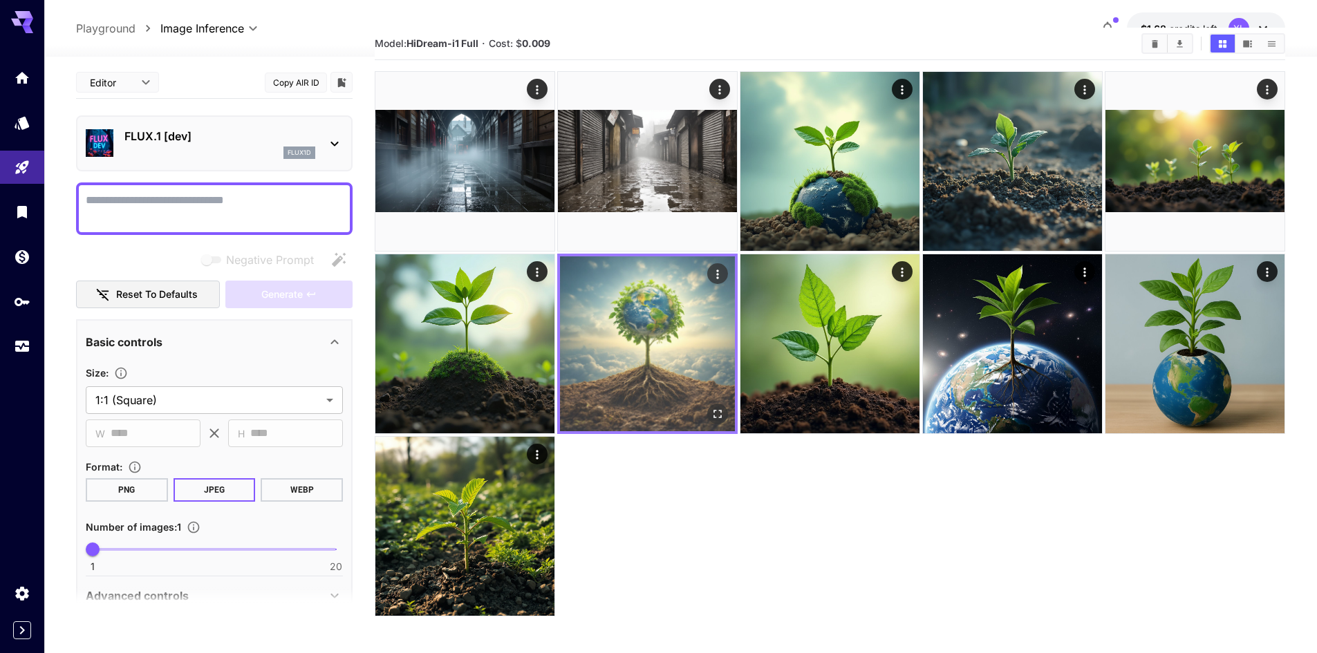
scroll to position [0, 0]
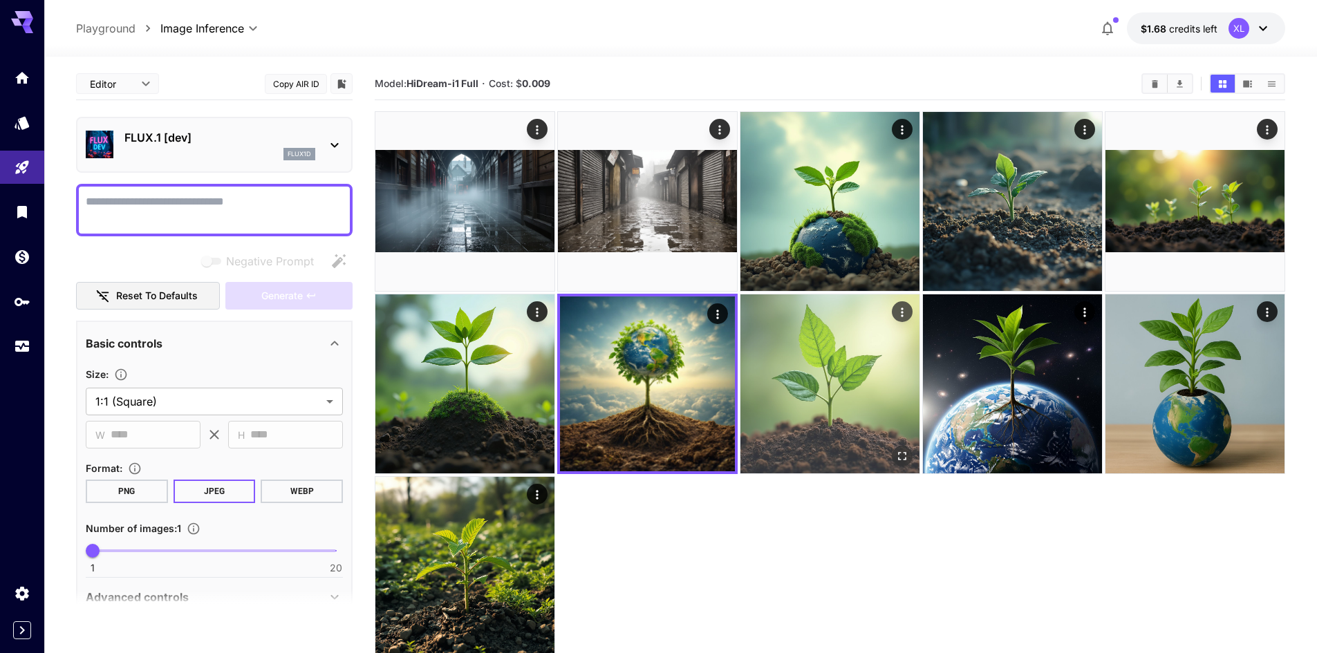
click at [747, 366] on img at bounding box center [829, 384] width 179 height 179
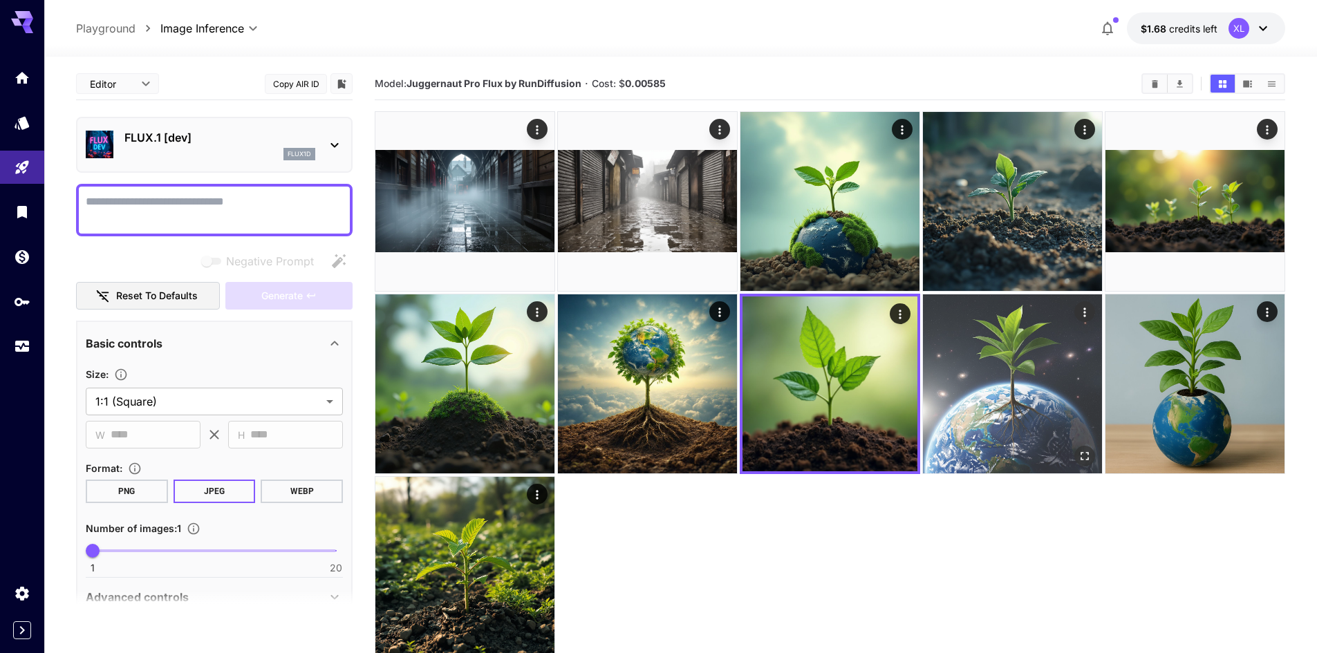
click at [1002, 401] on img at bounding box center [1012, 384] width 179 height 179
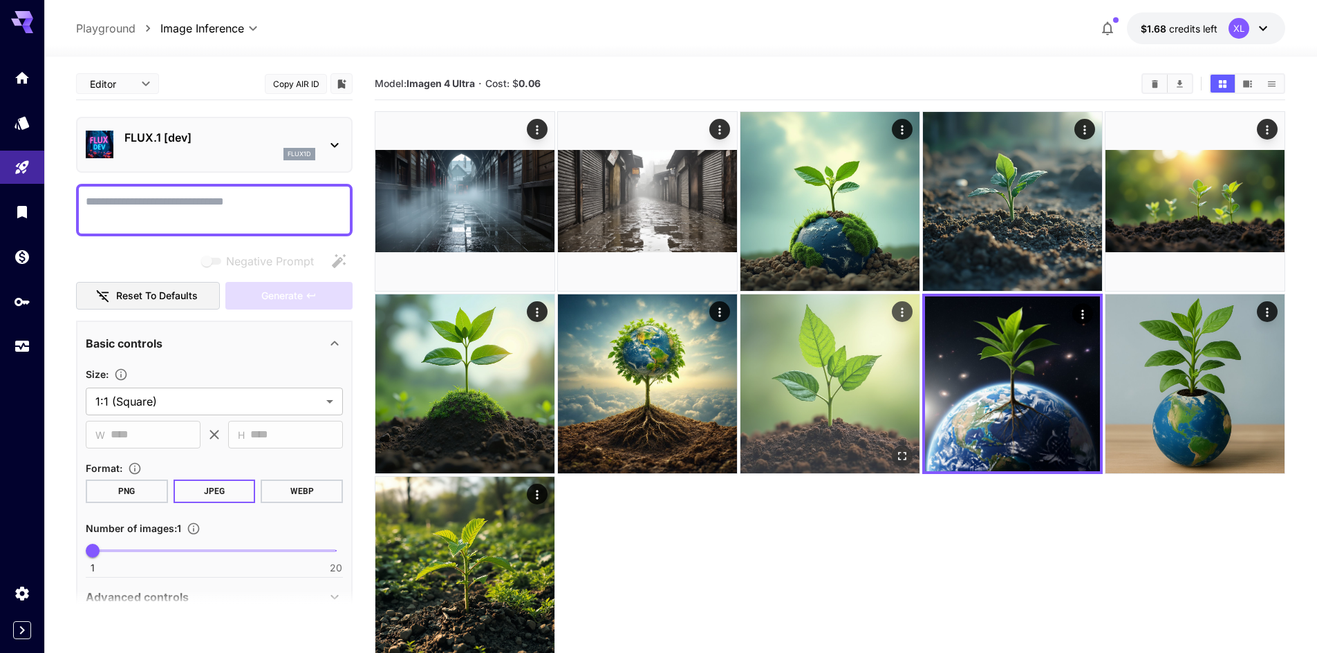
click at [888, 380] on img at bounding box center [829, 384] width 179 height 179
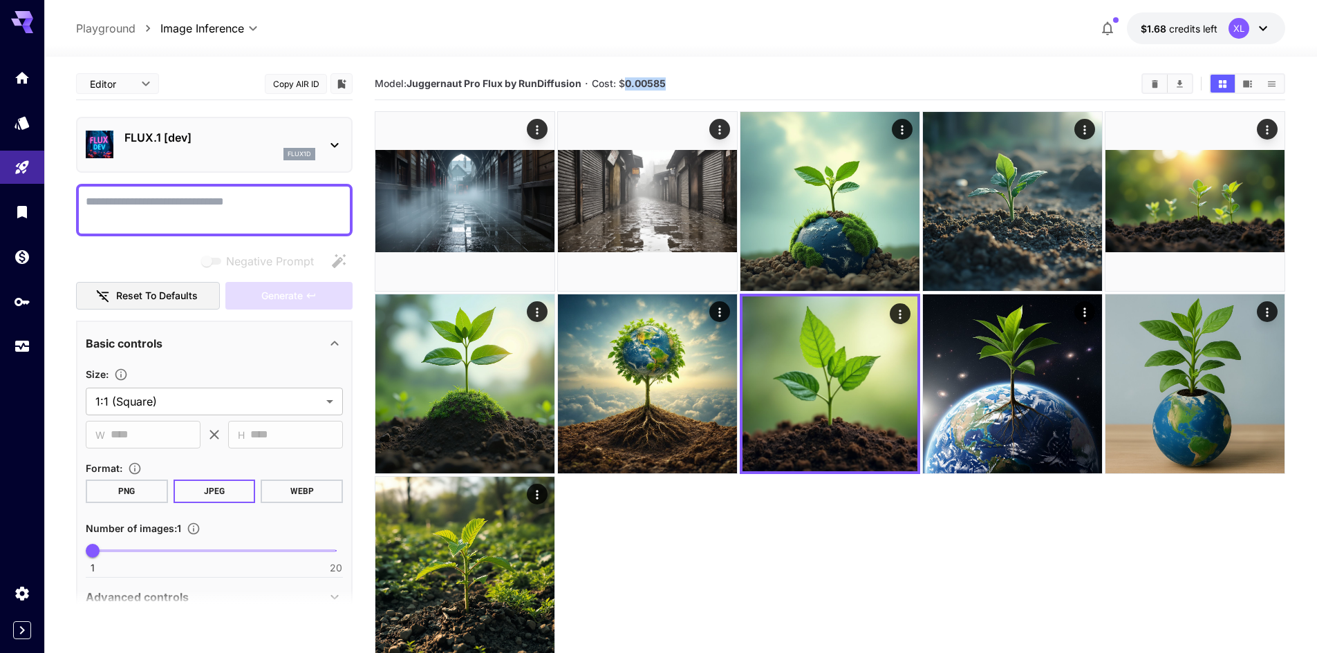
drag, startPoint x: 675, startPoint y: 71, endPoint x: 627, endPoint y: 83, distance: 49.8
click at [627, 83] on div "Model: Juggernaut Pro Flux by RunDiffusion · Cost: $ 0.00585" at bounding box center [830, 84] width 911 height 32
click at [635, 85] on b "0.00585" at bounding box center [645, 83] width 41 height 12
drag, startPoint x: 634, startPoint y: 85, endPoint x: 675, endPoint y: 80, distance: 41.2
click at [675, 80] on section "Model: Juggernaut Pro Flux by RunDiffusion · Cost: $ 0.00585" at bounding box center [753, 83] width 756 height 17
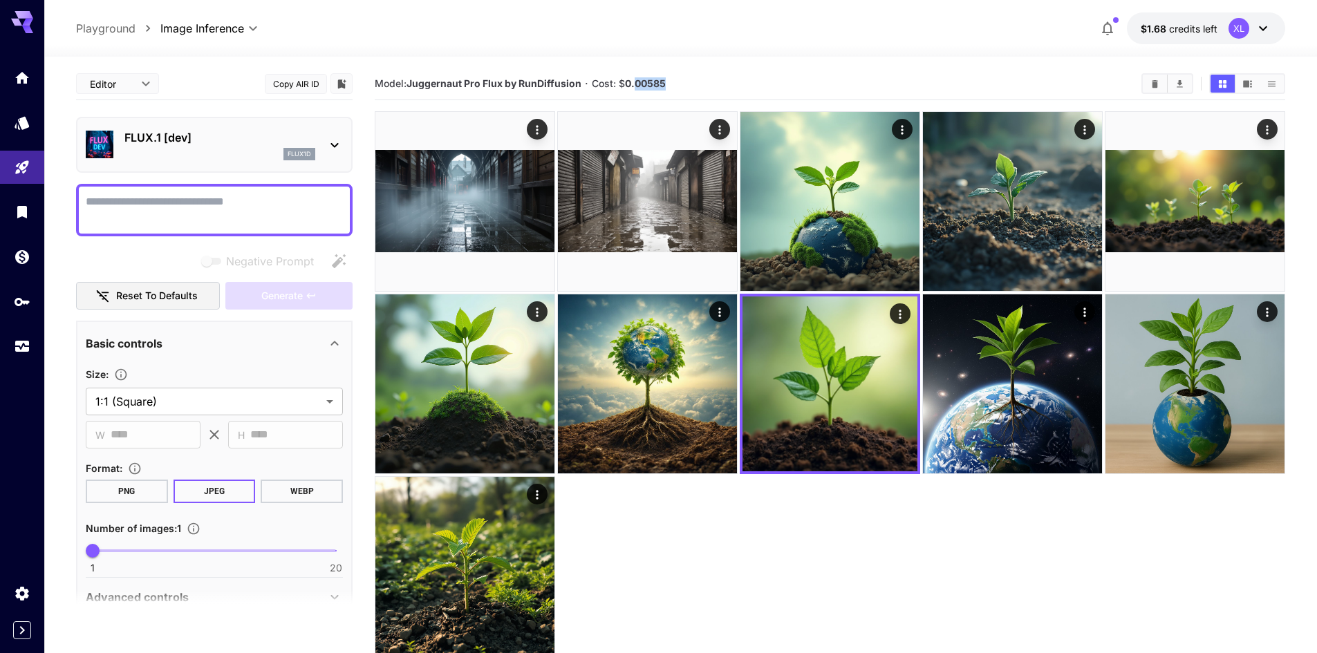
click at [684, 79] on section "Model: Juggernaut Pro Flux by RunDiffusion · Cost: $ 0.00585" at bounding box center [753, 83] width 756 height 17
click at [683, 77] on section "Model: Juggernaut Pro Flux by RunDiffusion · Cost: $ 0.00585" at bounding box center [753, 83] width 756 height 17
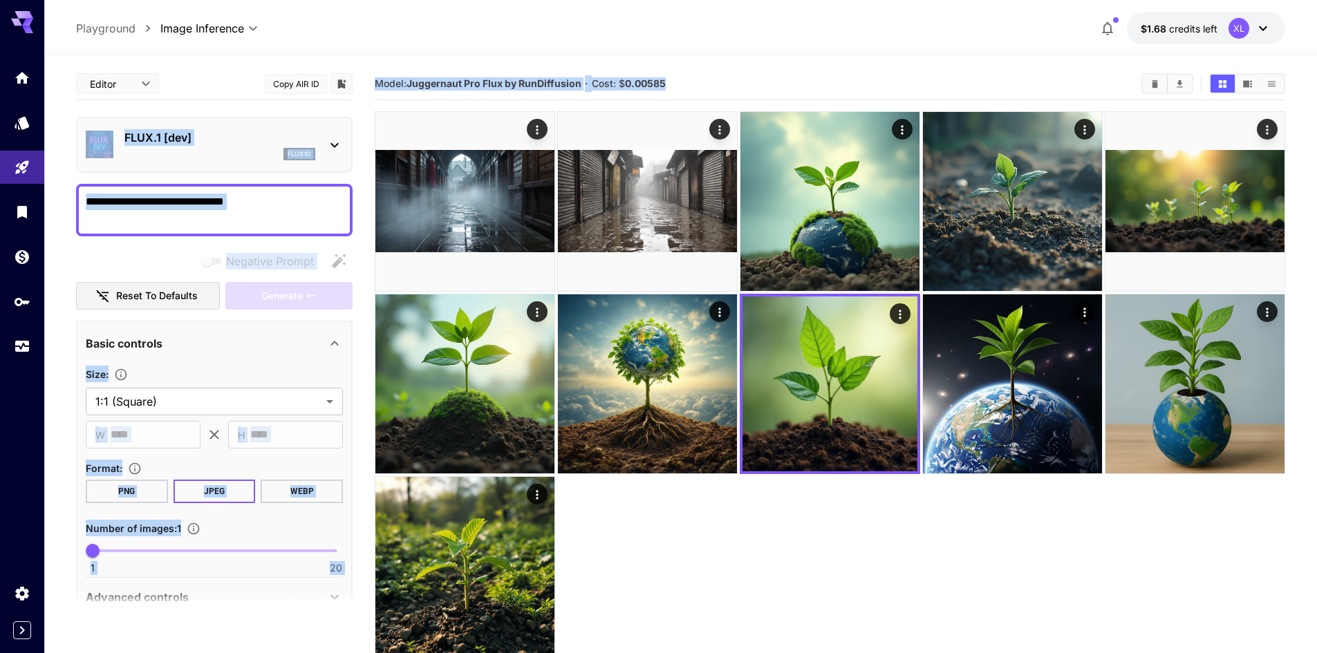
drag, startPoint x: 681, startPoint y: 76, endPoint x: 339, endPoint y: 82, distance: 341.6
click at [339, 82] on main "**********" at bounding box center [680, 400] width 1209 height 664
click at [674, 80] on section "Model: Juggernaut Pro Flux by RunDiffusion · Cost: $ 0.00585" at bounding box center [753, 83] width 756 height 17
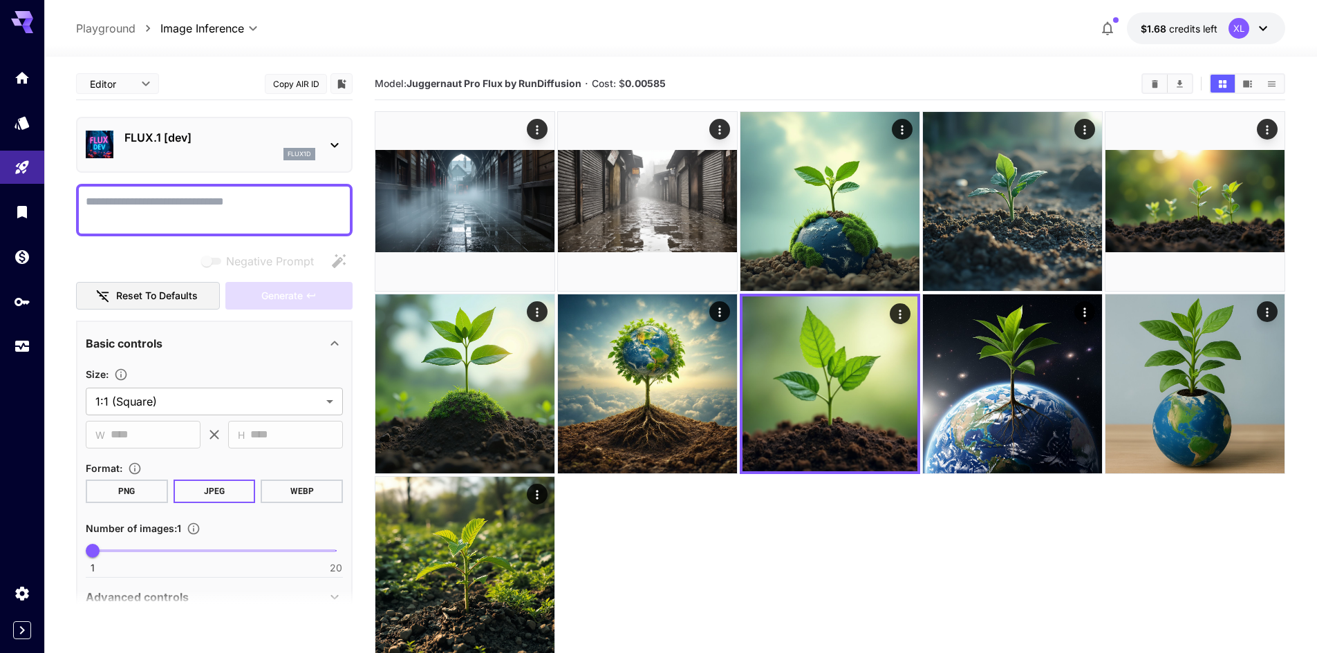
click at [674, 80] on section "Model: Juggernaut Pro Flux by RunDiffusion · Cost: $ 0.00585" at bounding box center [753, 83] width 756 height 17
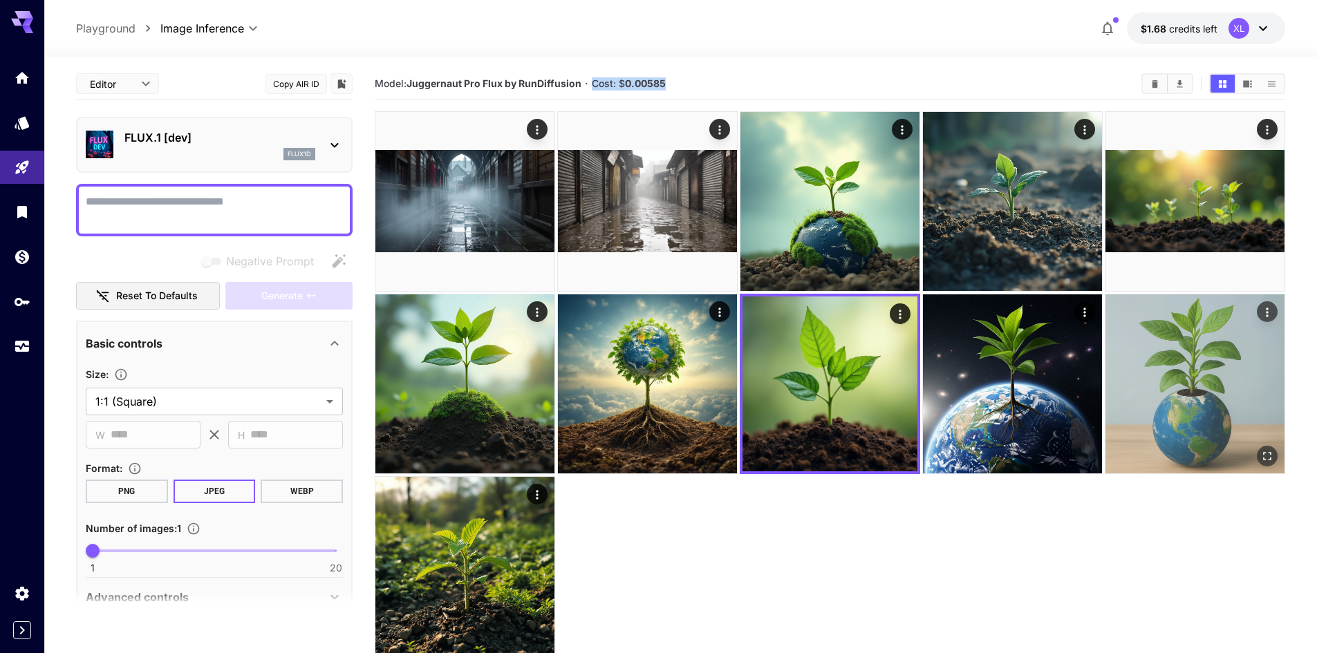
click at [1127, 451] on img at bounding box center [1194, 384] width 179 height 179
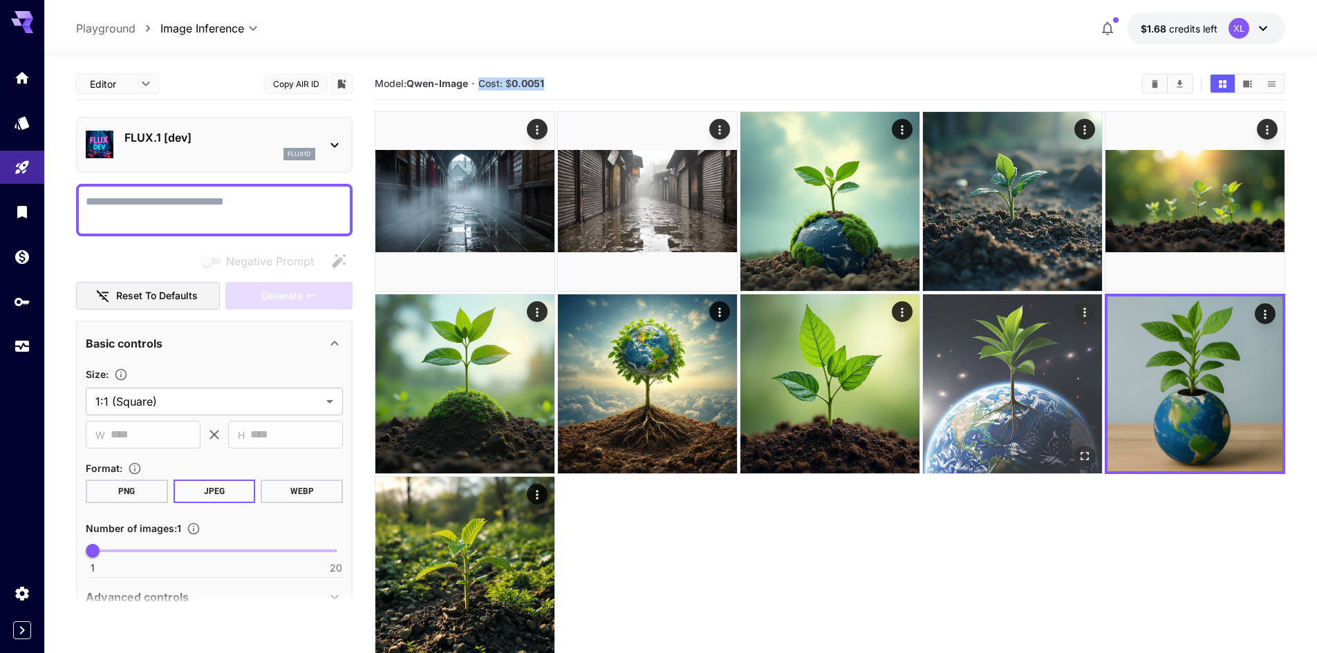
click at [1073, 420] on img at bounding box center [1012, 384] width 179 height 179
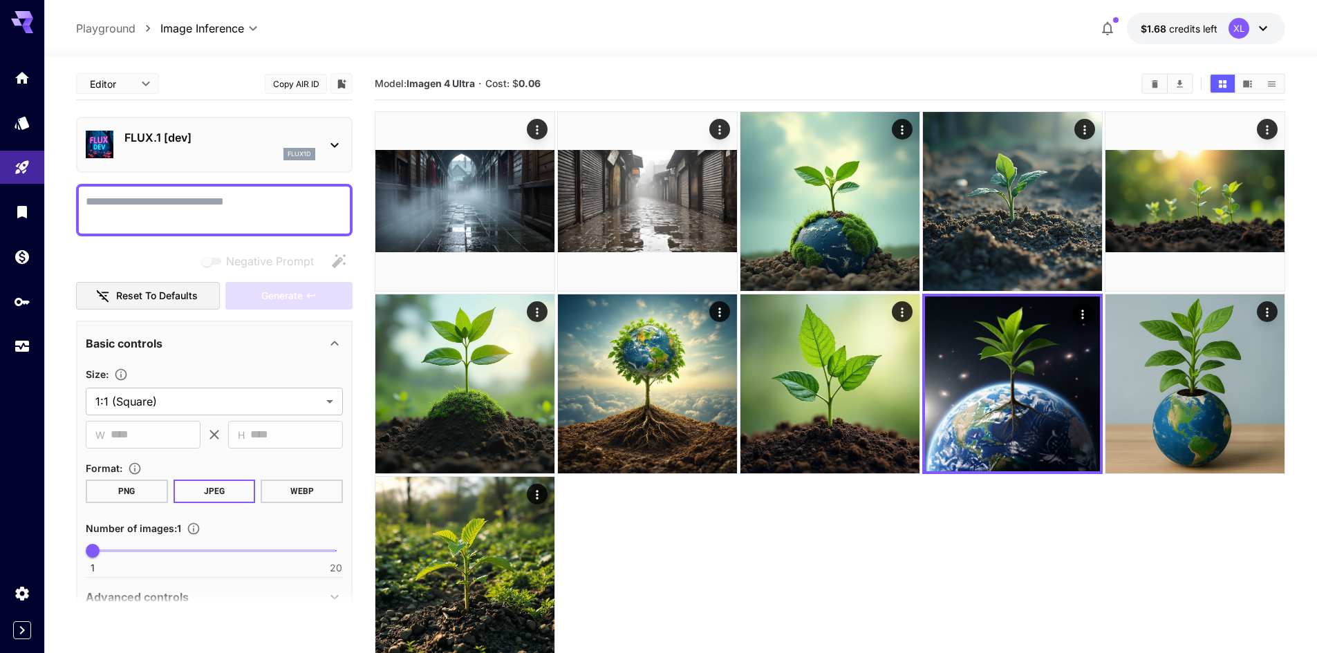
click at [1100, 573] on div at bounding box center [830, 383] width 911 height 545
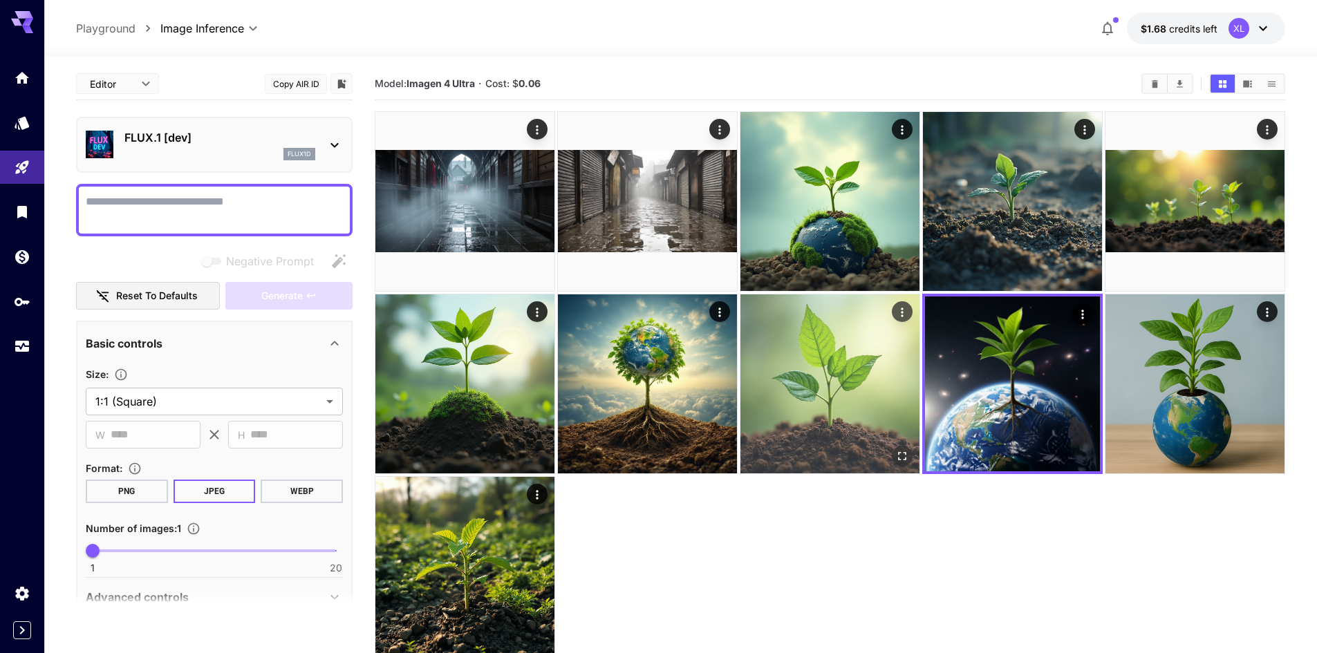
click at [844, 400] on img at bounding box center [829, 384] width 179 height 179
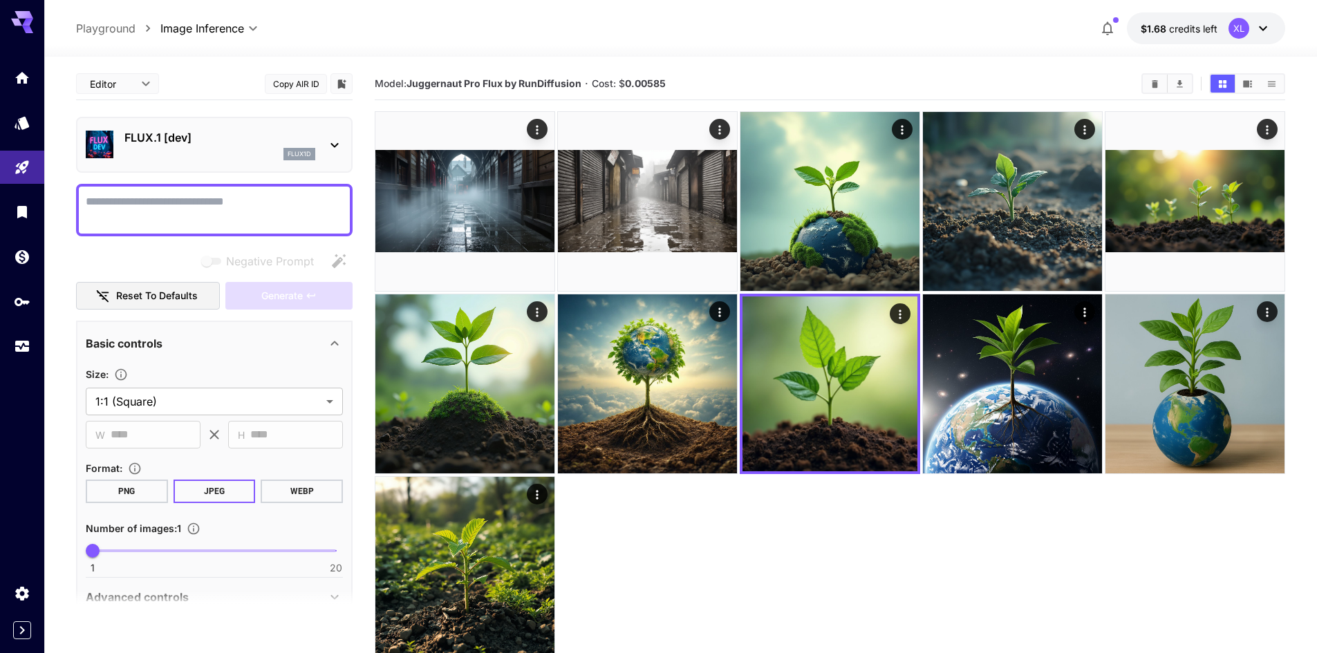
click at [832, 578] on div at bounding box center [830, 383] width 911 height 545
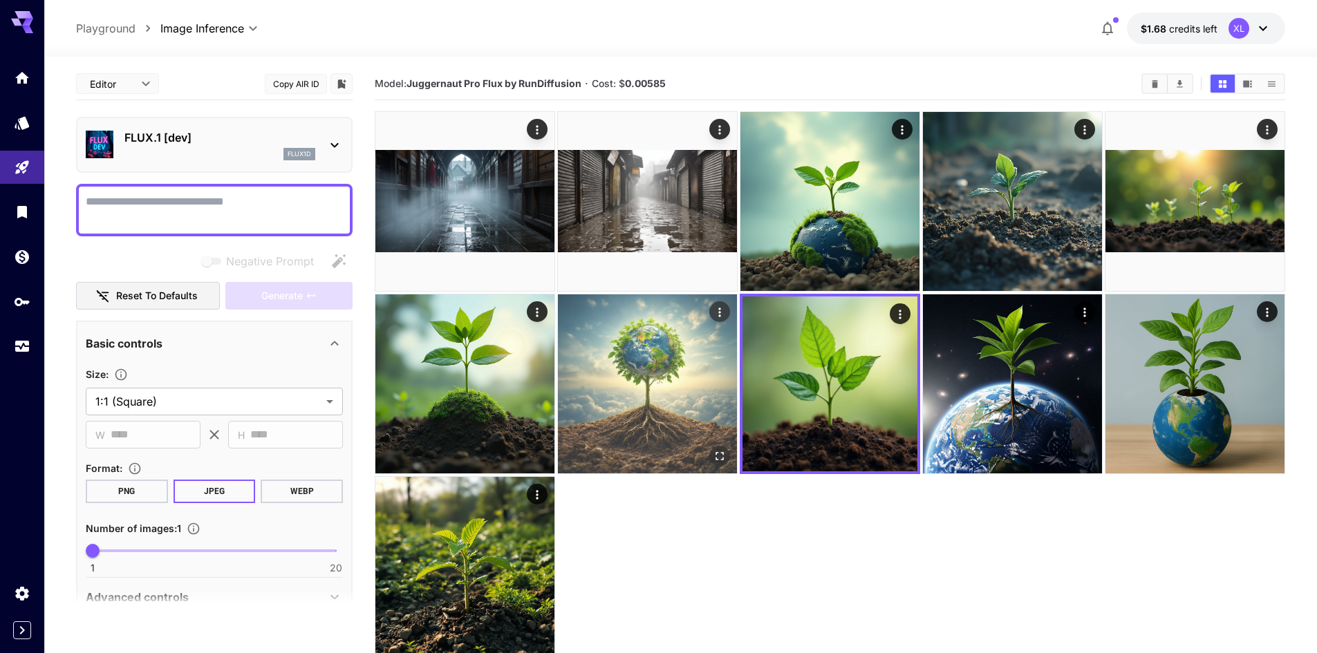
click at [601, 384] on img at bounding box center [647, 384] width 179 height 179
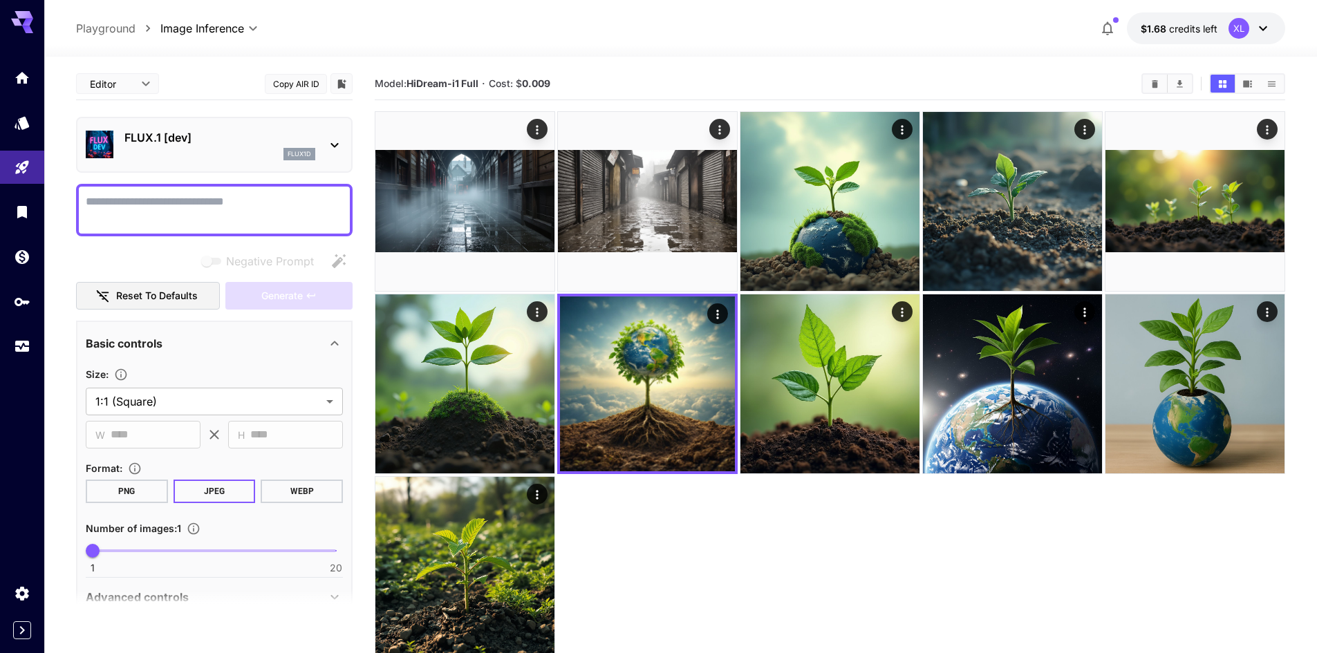
drag, startPoint x: 721, startPoint y: 559, endPoint x: 624, endPoint y: 561, distance: 96.8
click at [720, 559] on div at bounding box center [830, 383] width 911 height 545
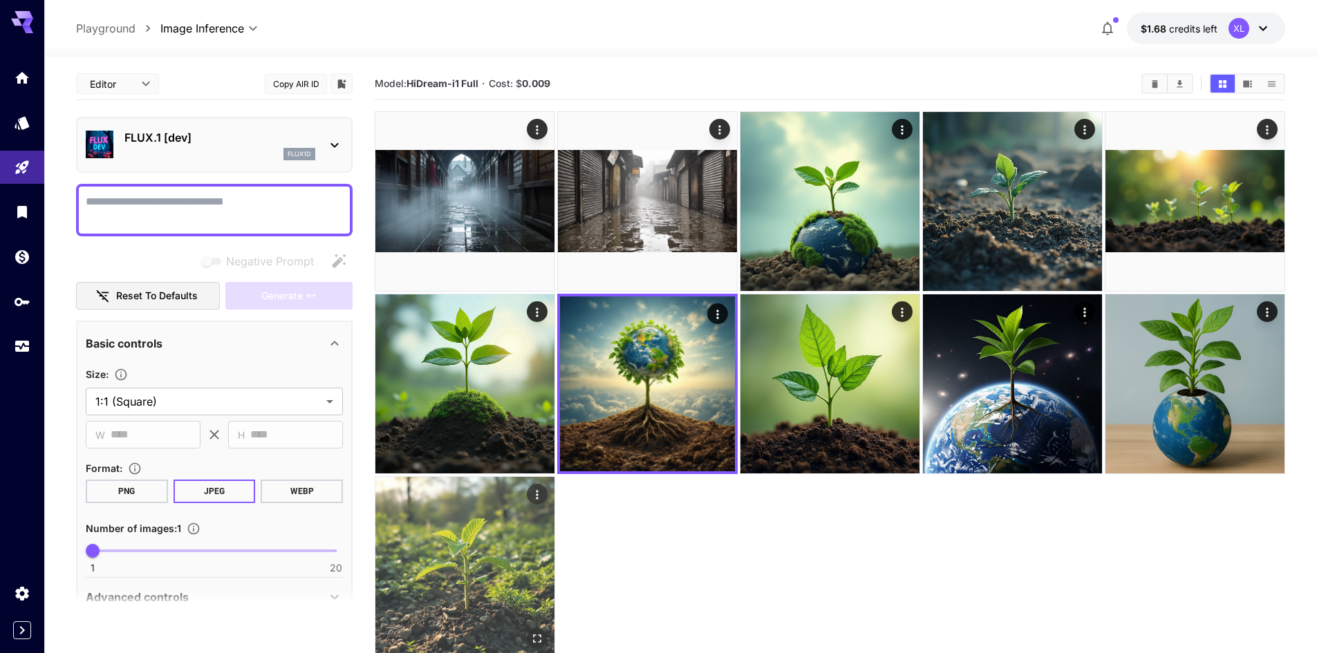
click at [519, 543] on img at bounding box center [464, 566] width 179 height 179
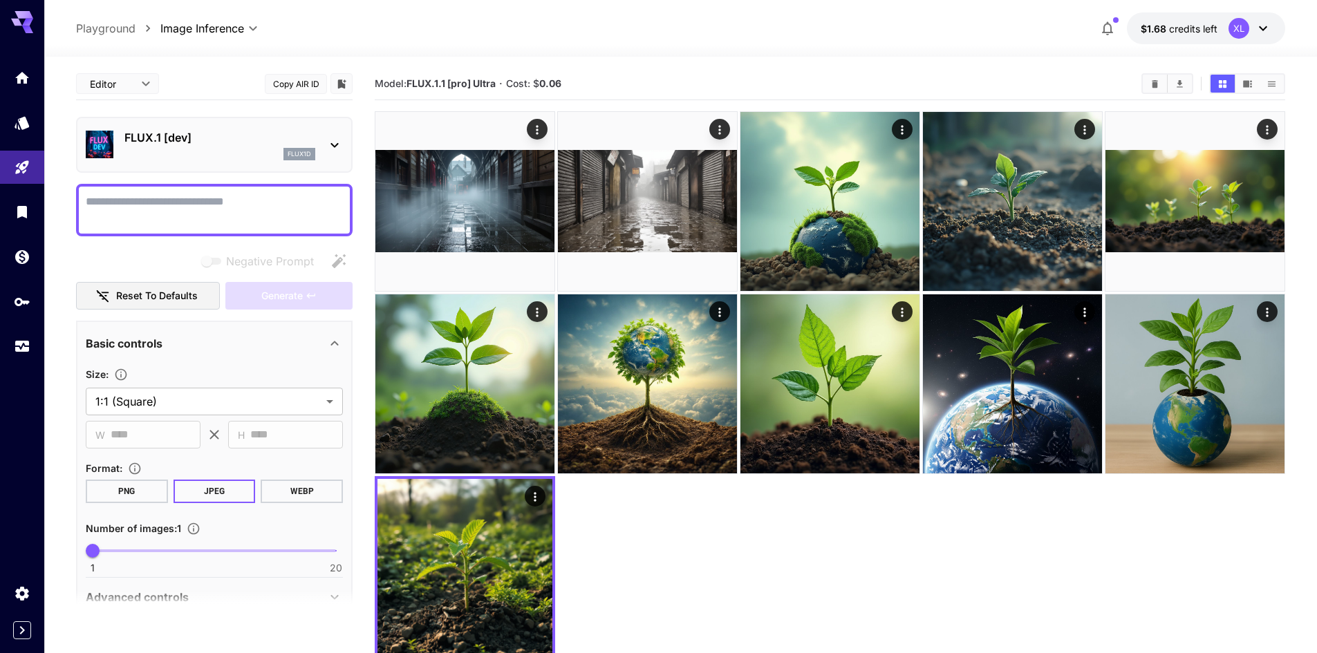
click at [651, 532] on div at bounding box center [830, 383] width 911 height 545
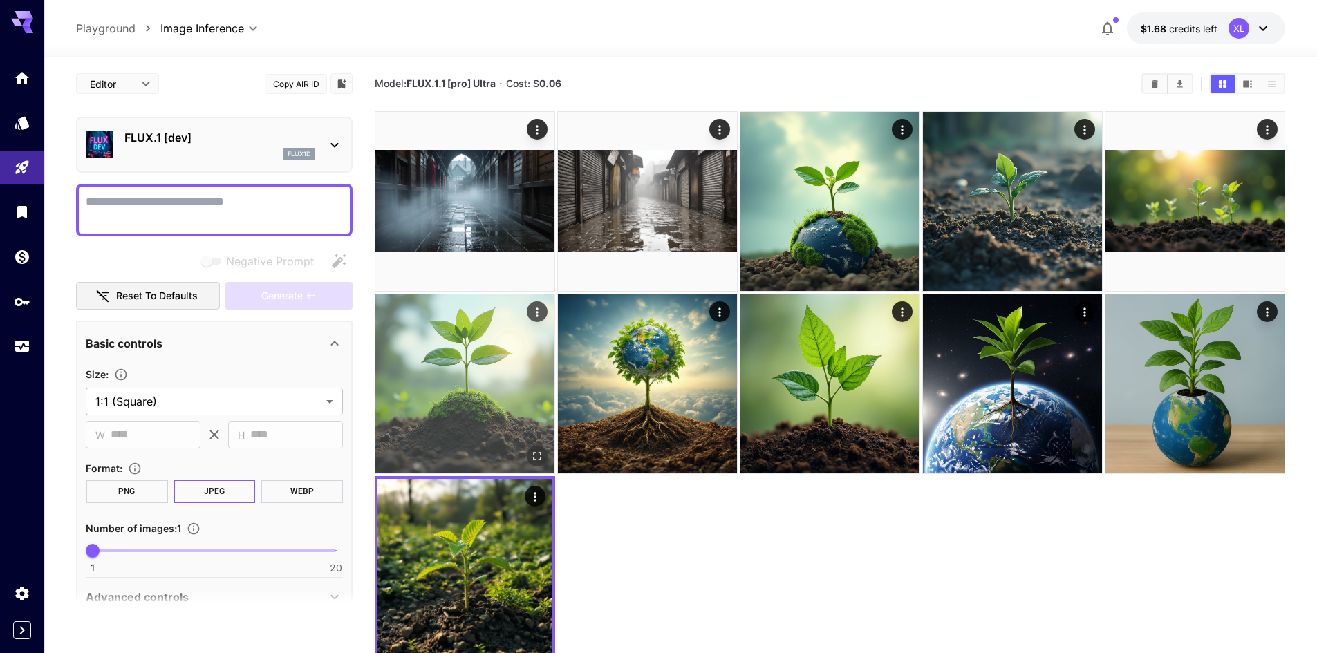
click at [480, 381] on img at bounding box center [464, 384] width 179 height 179
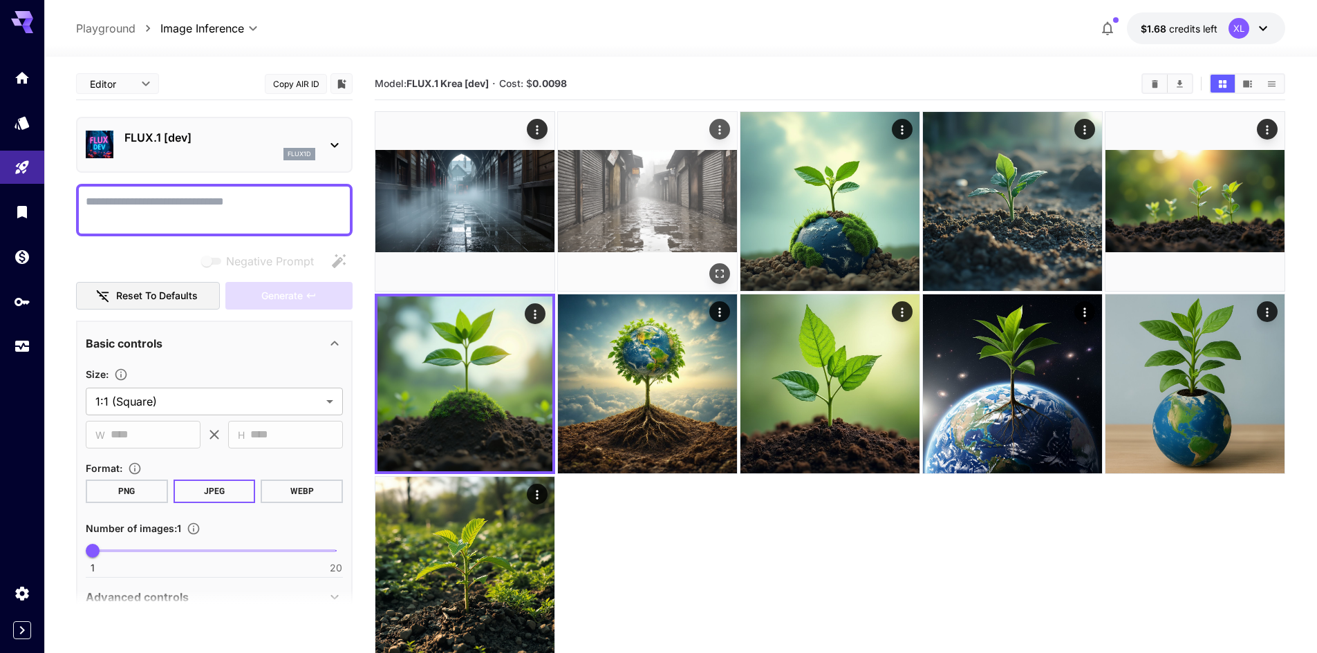
click at [683, 187] on img at bounding box center [647, 201] width 179 height 179
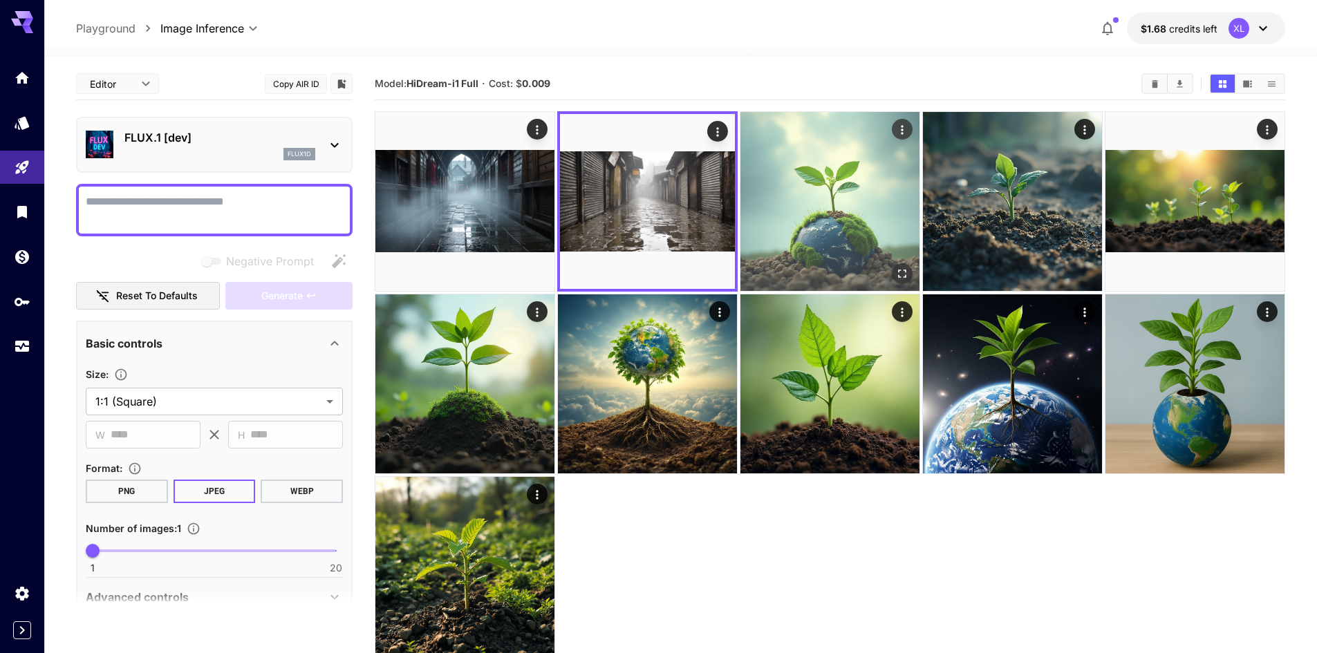
click at [902, 209] on img at bounding box center [829, 201] width 179 height 179
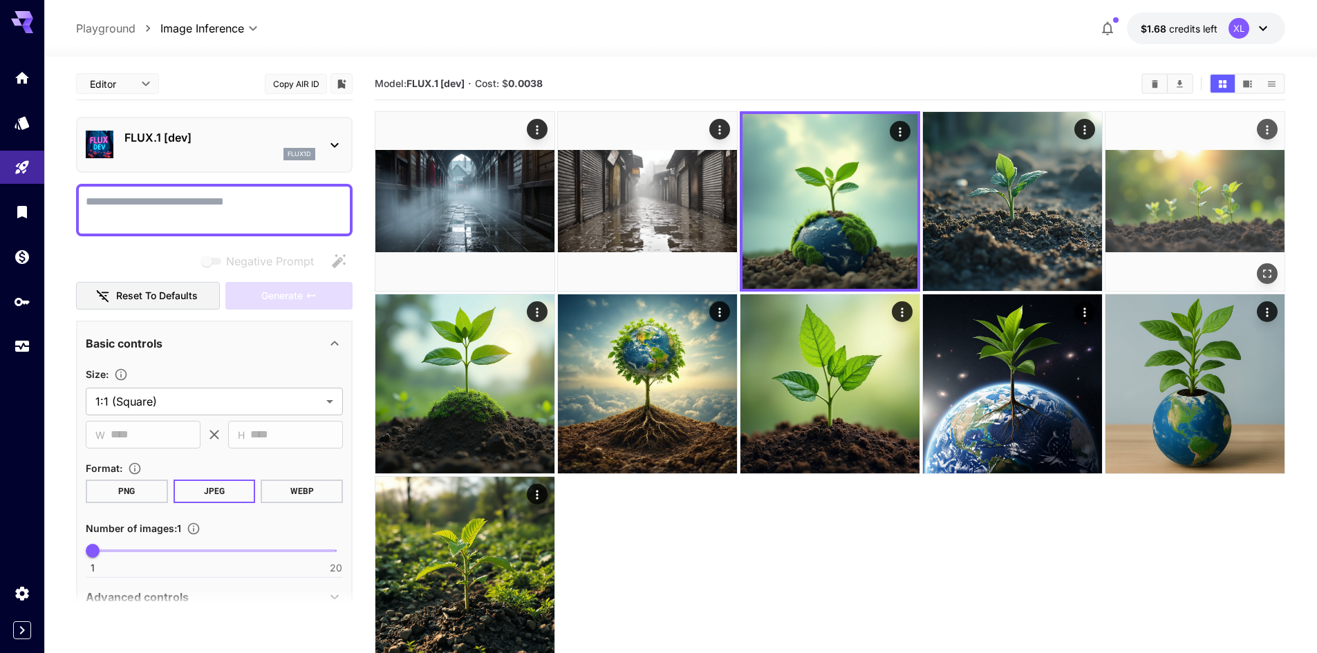
click at [1144, 200] on img at bounding box center [1194, 201] width 179 height 179
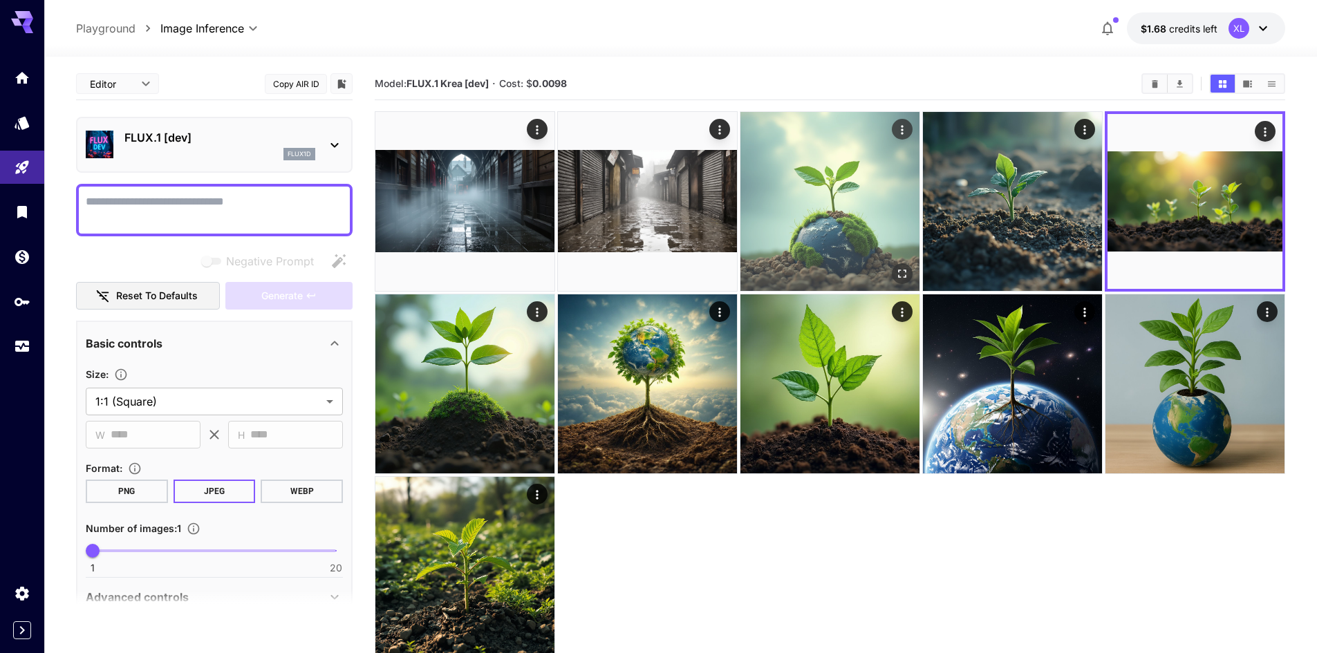
click at [918, 201] on img at bounding box center [829, 201] width 179 height 179
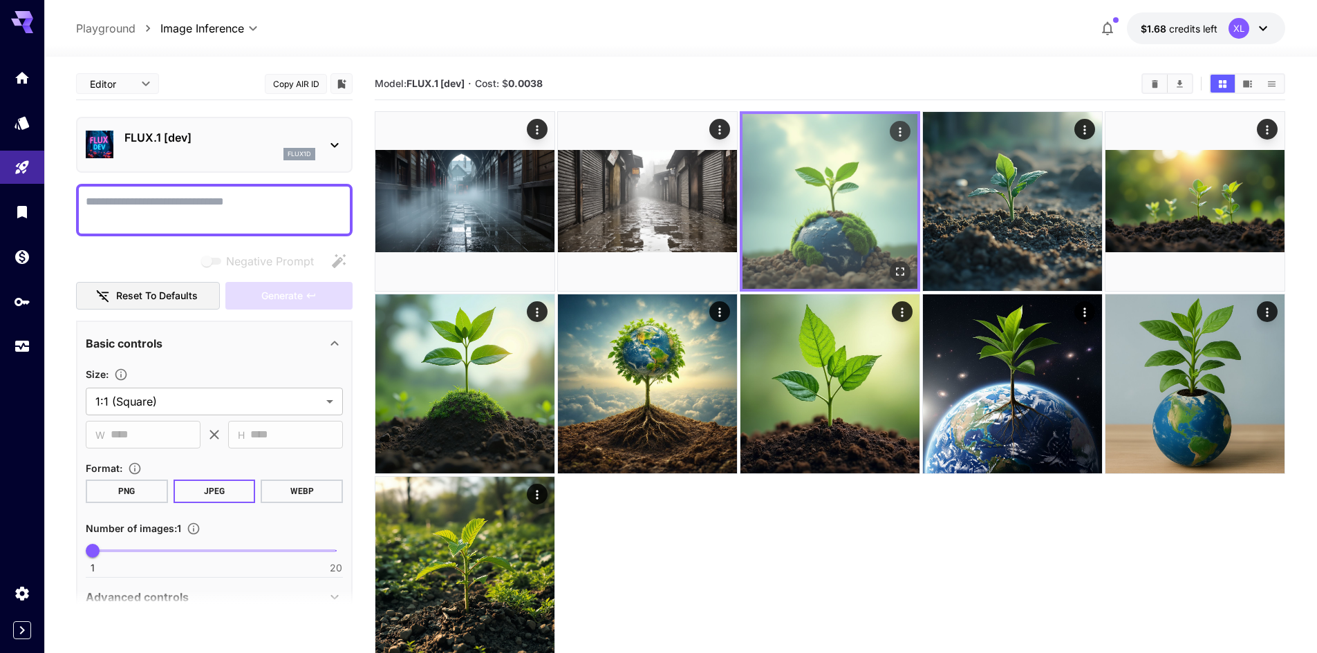
click at [897, 266] on icon "Open in fullscreen" at bounding box center [900, 272] width 14 height 14
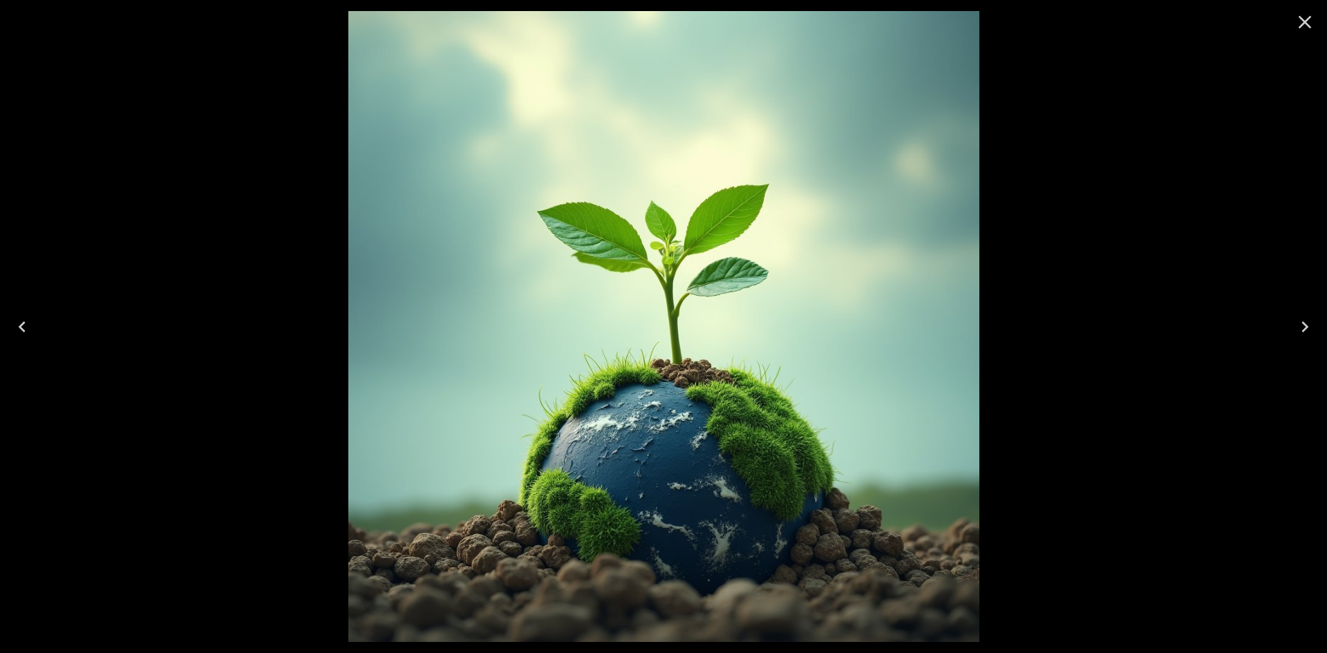
click at [1305, 17] on icon "Close" at bounding box center [1305, 22] width 22 height 22
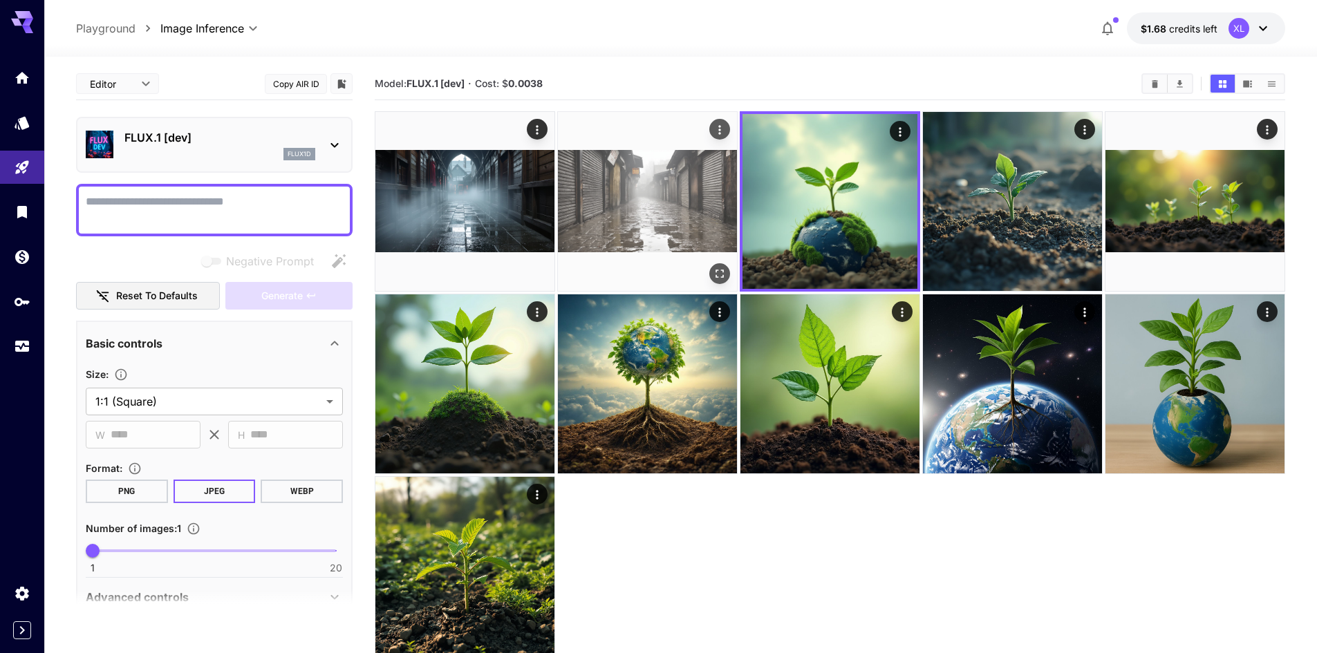
click at [676, 189] on img at bounding box center [647, 201] width 179 height 179
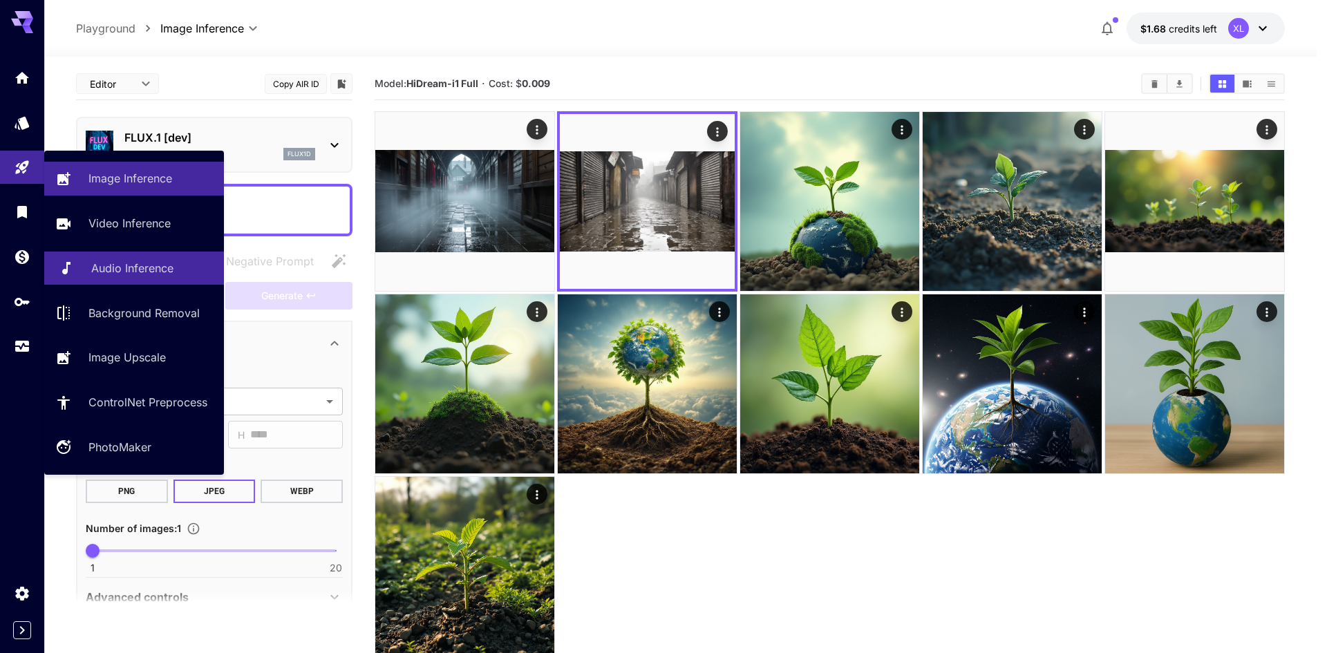
click at [115, 274] on p "Audio Inference" at bounding box center [132, 268] width 82 height 17
type input "**********"
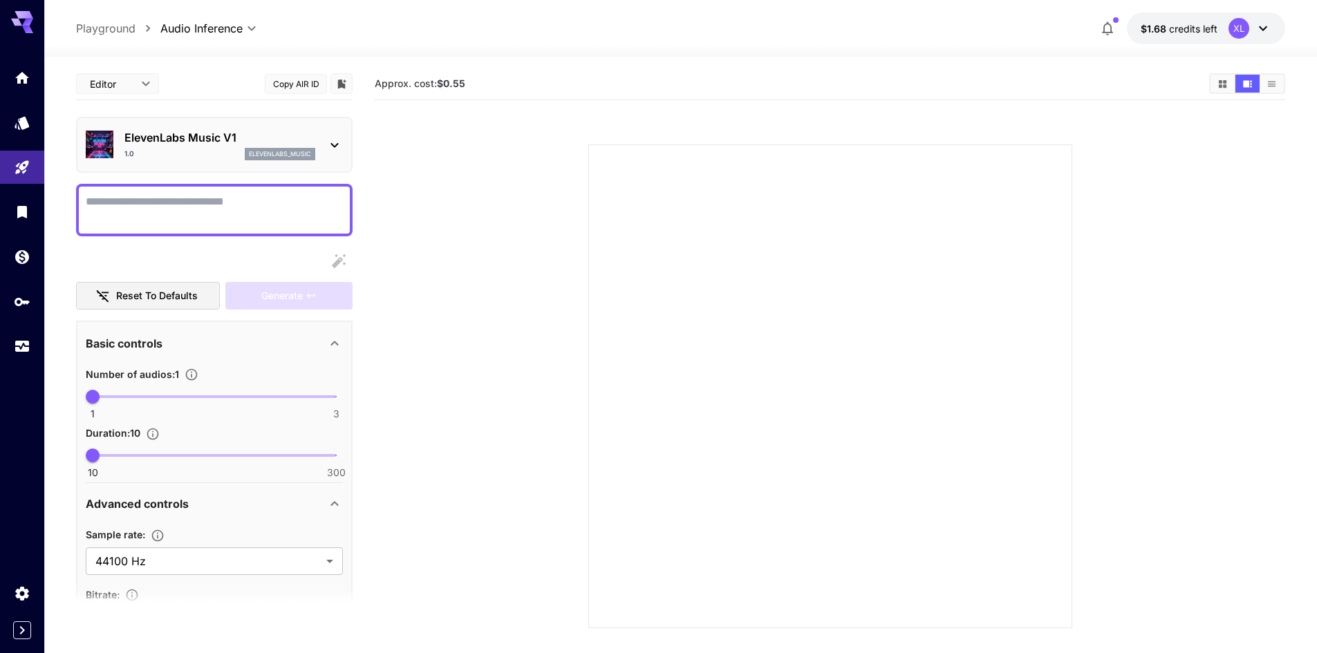
click at [264, 131] on p "ElevenLabs Music V1" at bounding box center [219, 137] width 191 height 17
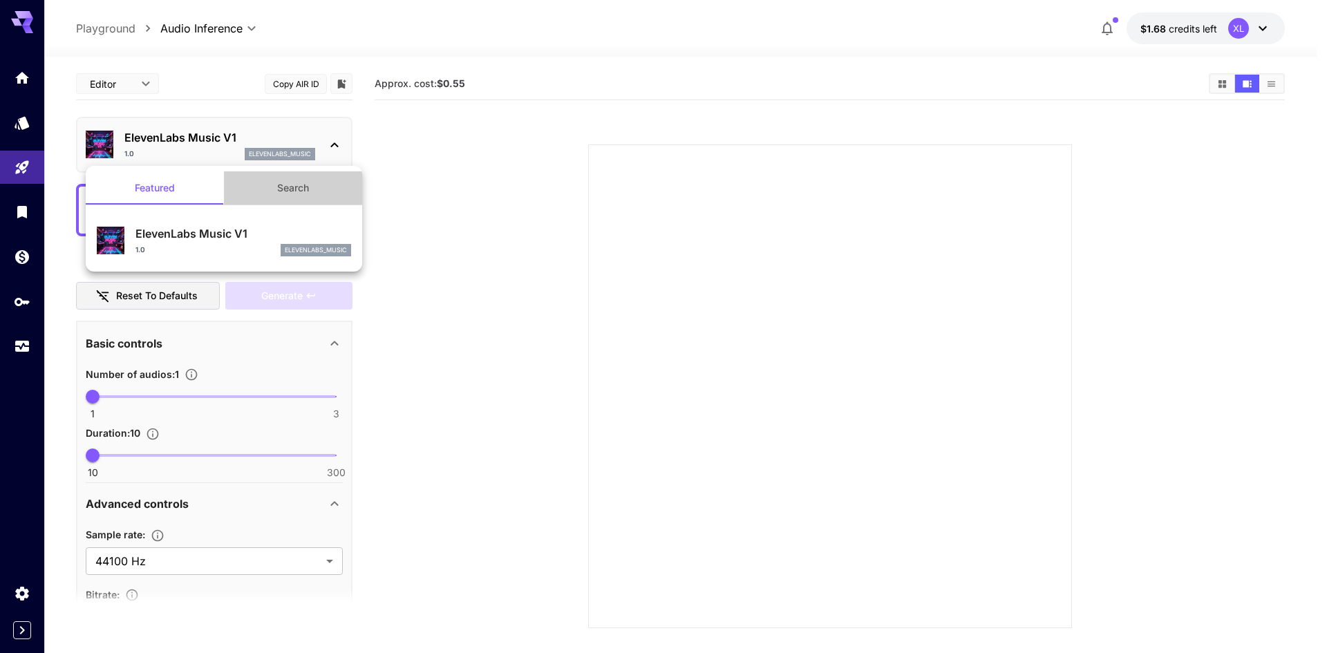
click at [273, 196] on button "Search" at bounding box center [293, 187] width 138 height 33
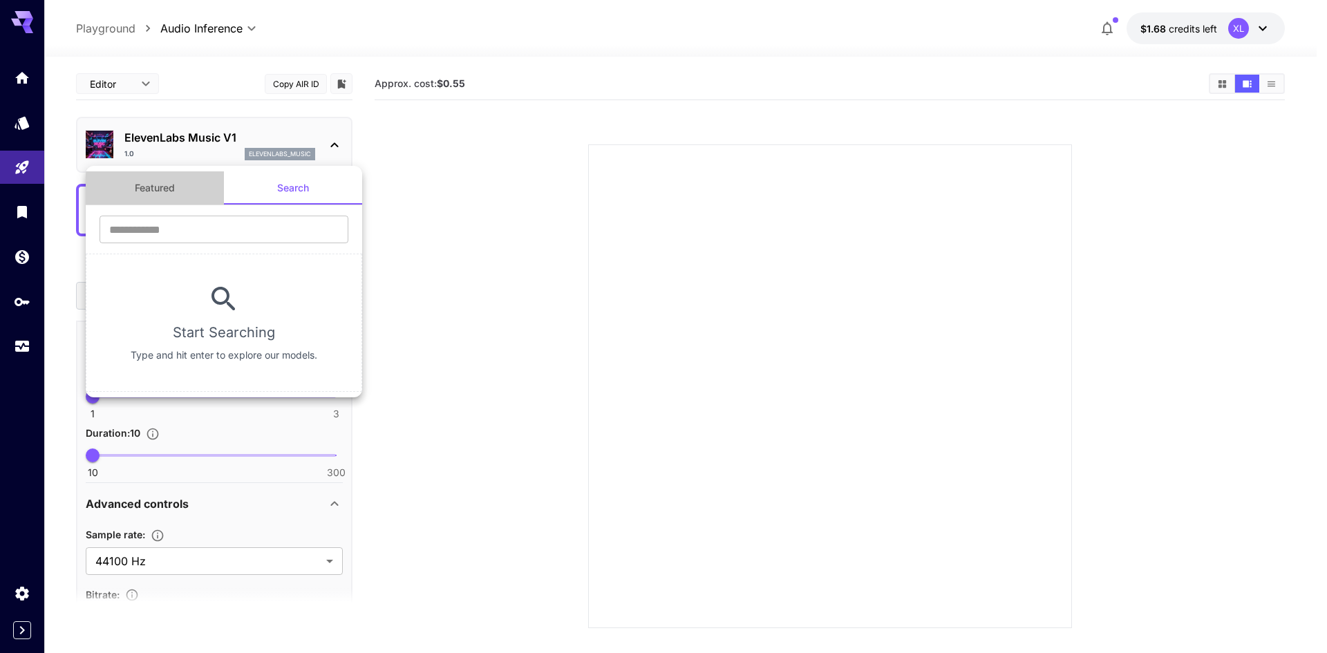
click at [182, 185] on button "Featured" at bounding box center [155, 187] width 138 height 33
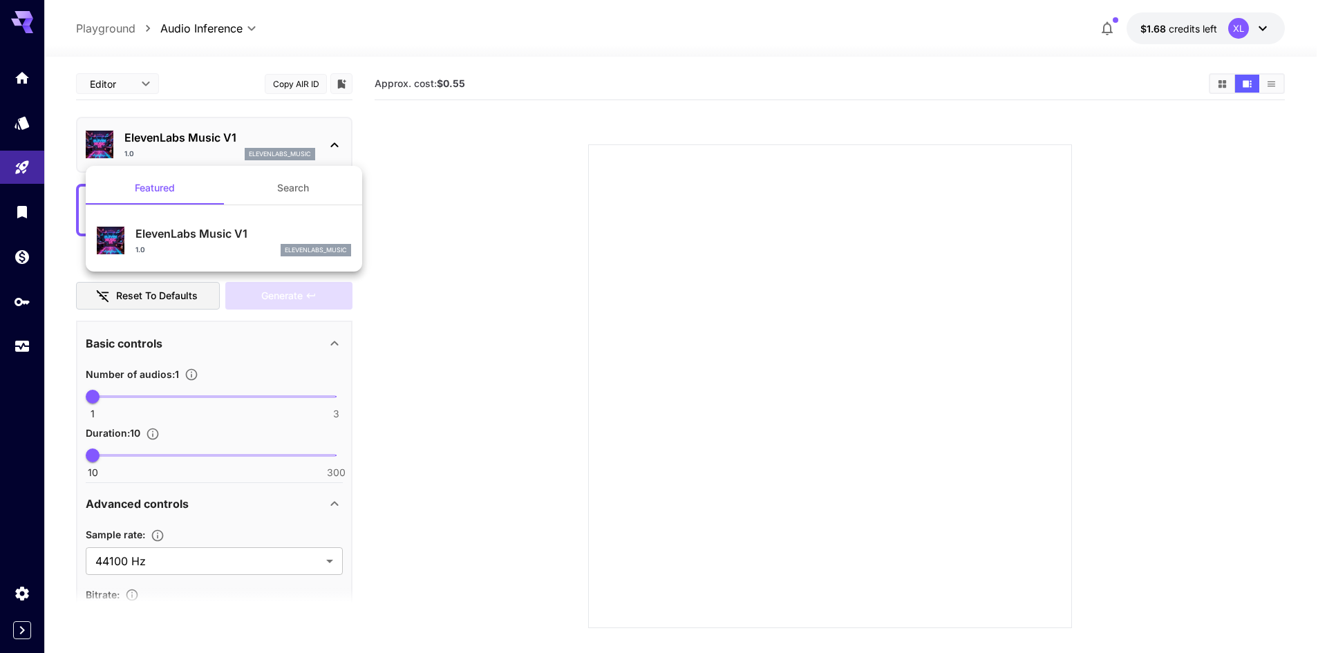
click at [136, 459] on div at bounding box center [663, 326] width 1327 height 653
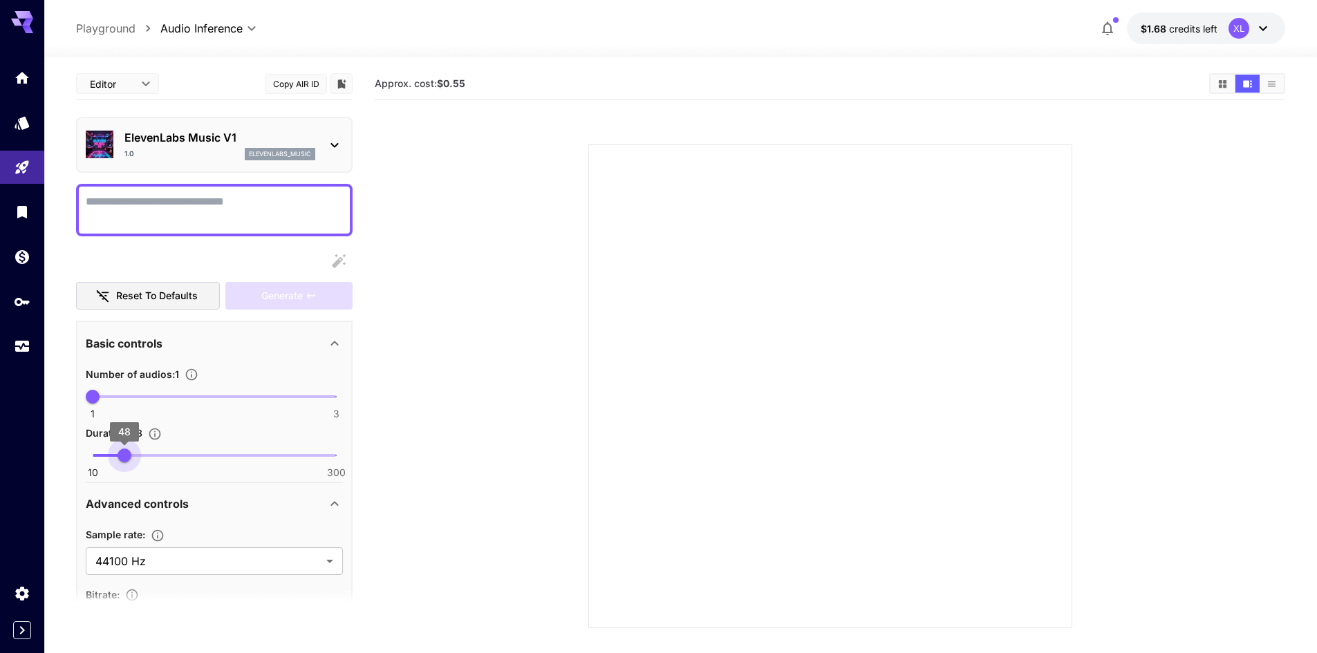
click at [124, 456] on span "10 300 48" at bounding box center [214, 455] width 243 height 21
type input "**"
drag, startPoint x: 124, startPoint y: 456, endPoint x: 93, endPoint y: 431, distance: 39.3
click at [97, 449] on span "17" at bounding box center [99, 456] width 14 height 14
click at [111, 396] on span at bounding box center [214, 396] width 243 height 3
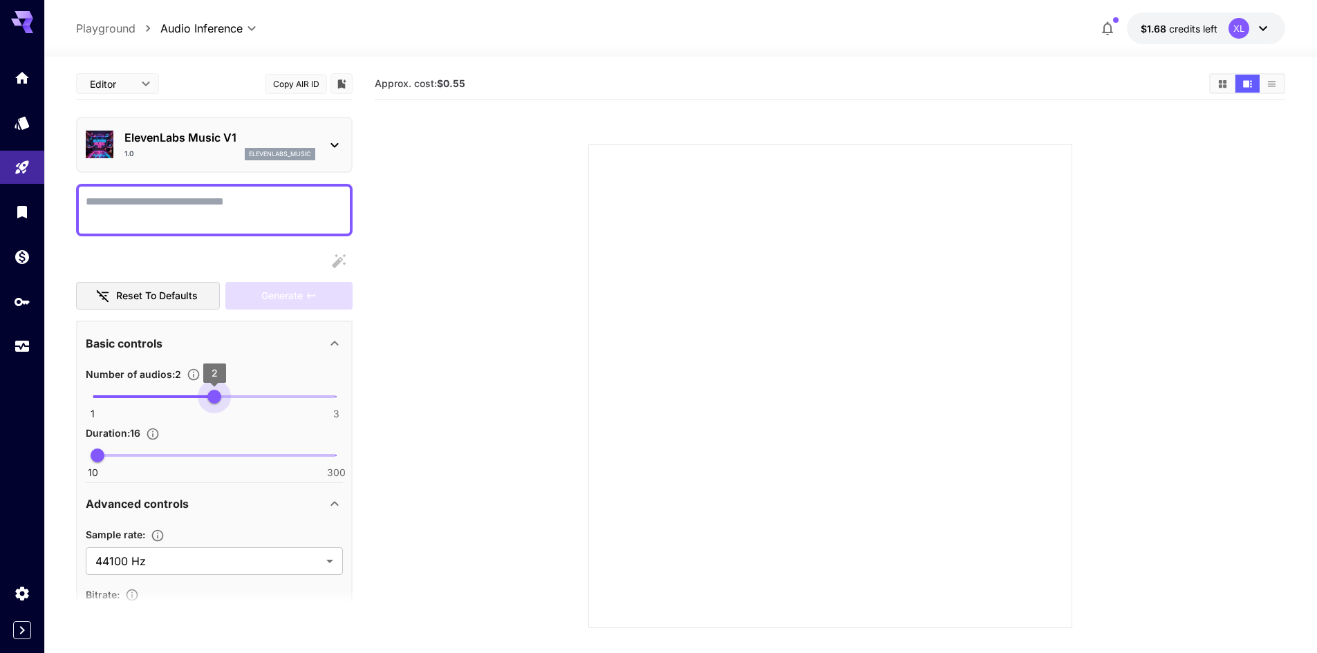
type input "*"
drag, startPoint x: 111, startPoint y: 396, endPoint x: 123, endPoint y: 382, distance: 18.7
click at [123, 382] on section "Number of audios : 1 1 3 1" at bounding box center [214, 392] width 257 height 53
click at [36, 21] on div at bounding box center [22, 16] width 44 height 33
click at [21, 15] on icon at bounding box center [22, 18] width 22 height 15
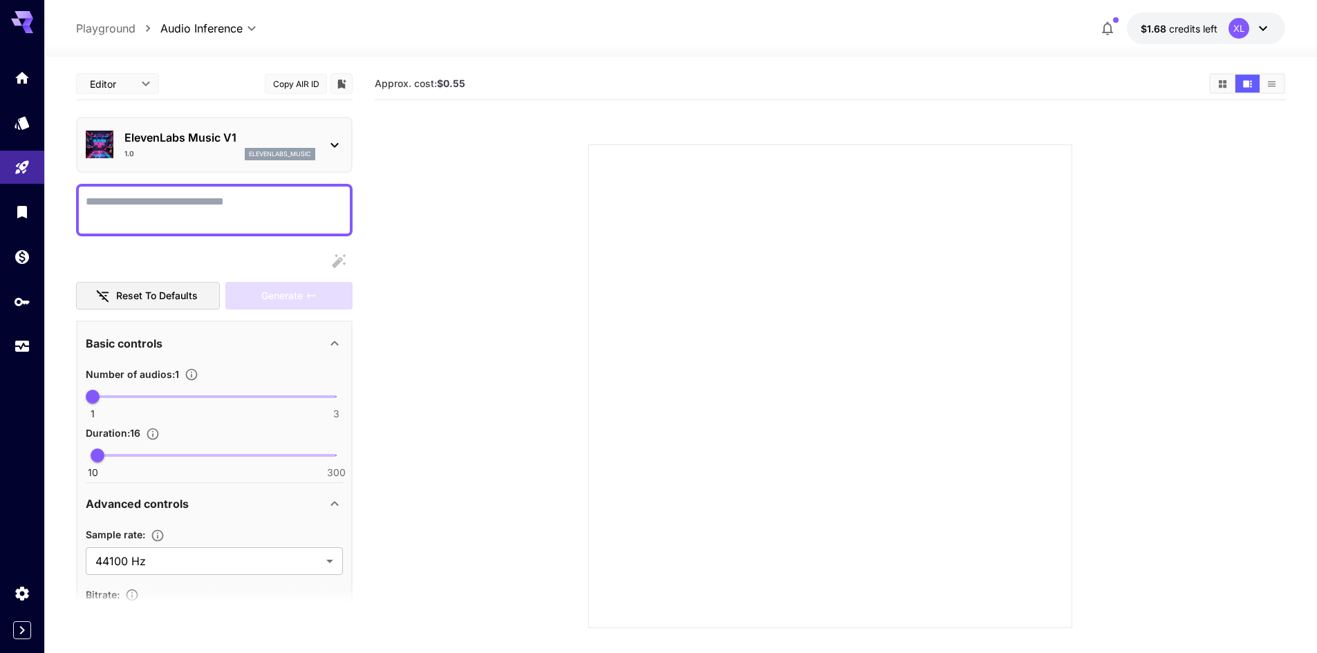
click at [28, 28] on icon at bounding box center [27, 30] width 11 height 8
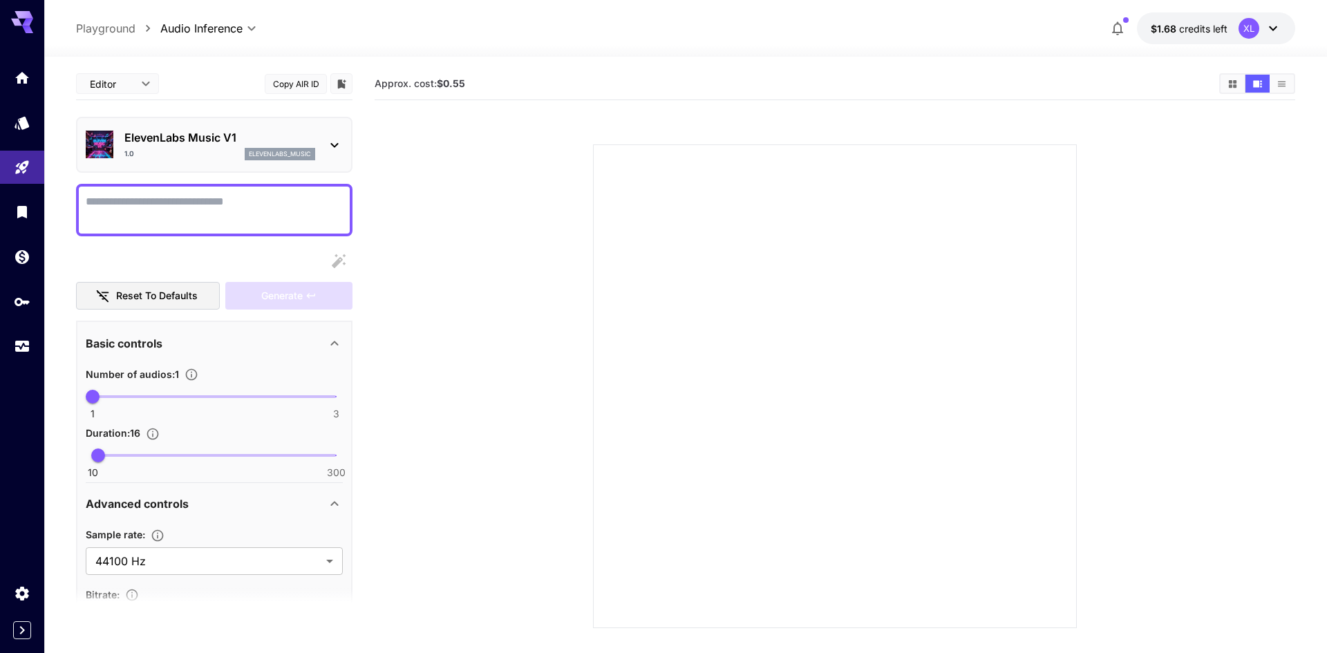
click at [229, 21] on body "**********" at bounding box center [663, 381] width 1327 height 763
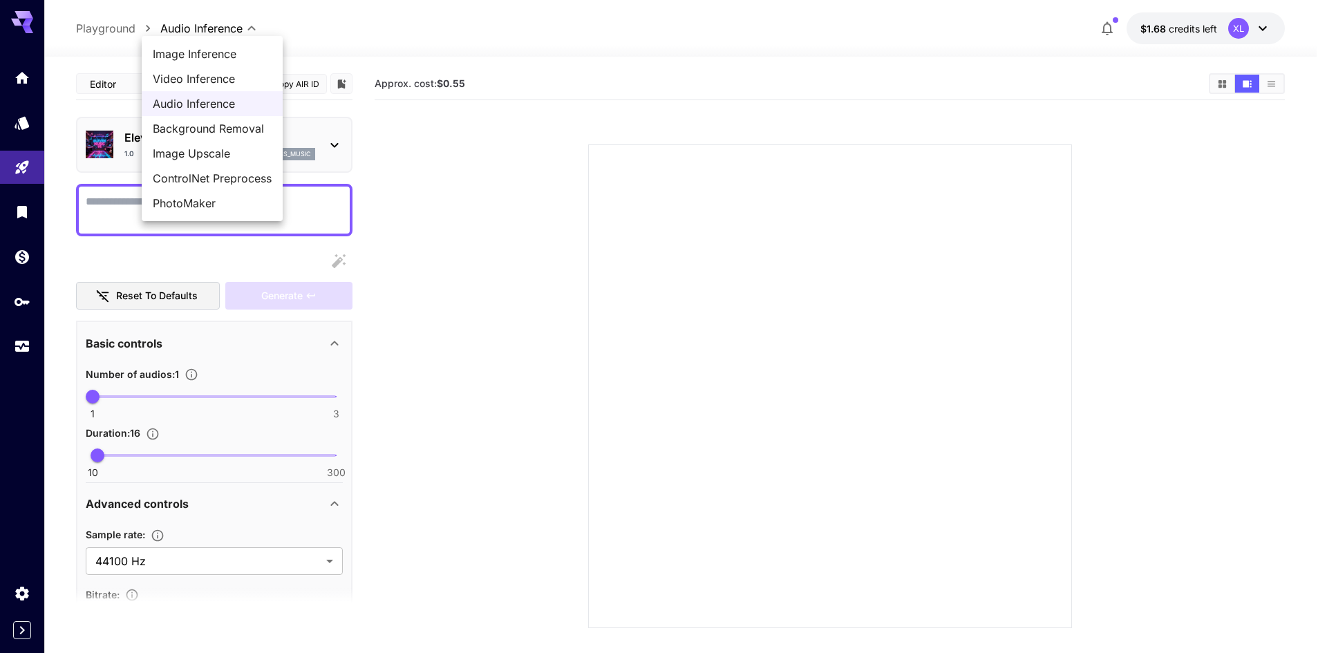
click at [30, 12] on div at bounding box center [663, 326] width 1327 height 653
